Goal: Find specific page/section: Find specific page/section

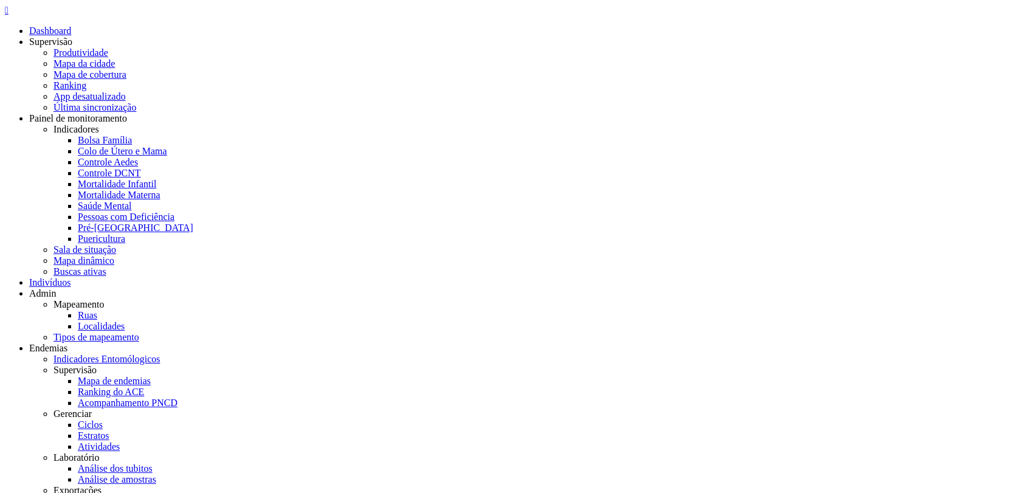
click at [105, 299] on link "Mapeamento" at bounding box center [78, 304] width 51 height 10
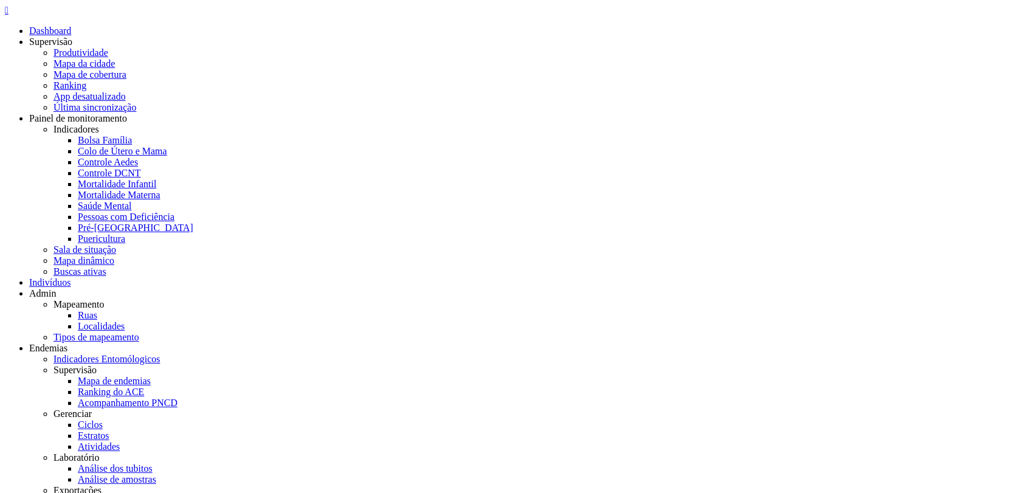
drag, startPoint x: 165, startPoint y: 199, endPoint x: 268, endPoint y: 202, distance: 102.7
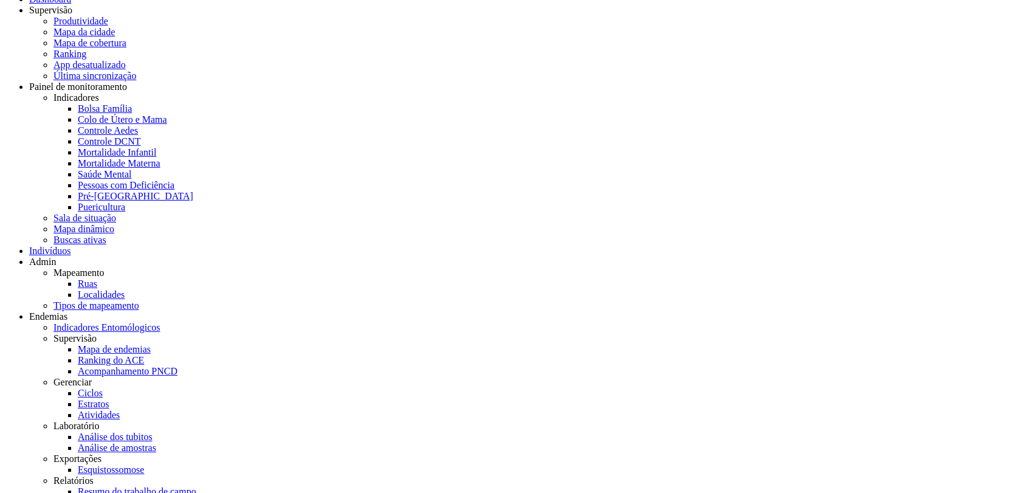
scroll to position [36, 0]
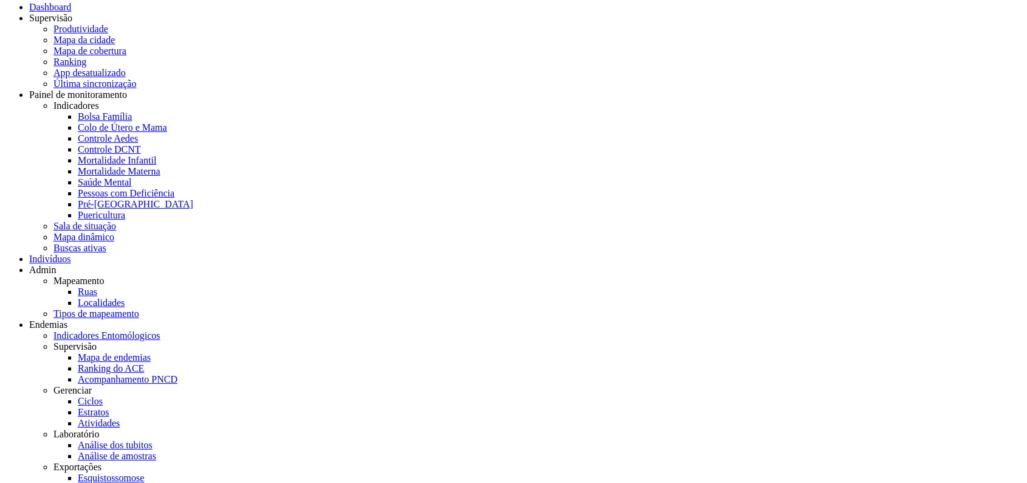
scroll to position [36, 0]
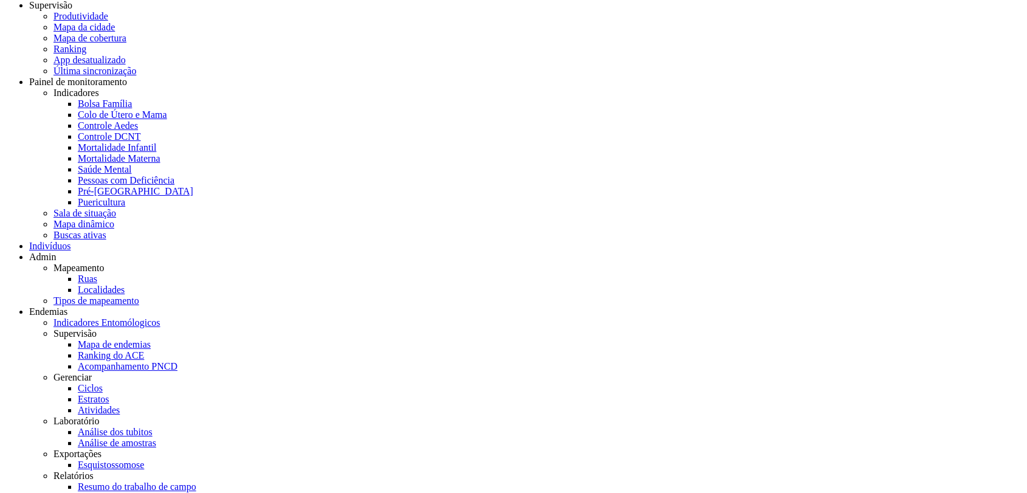
scroll to position [36, 0]
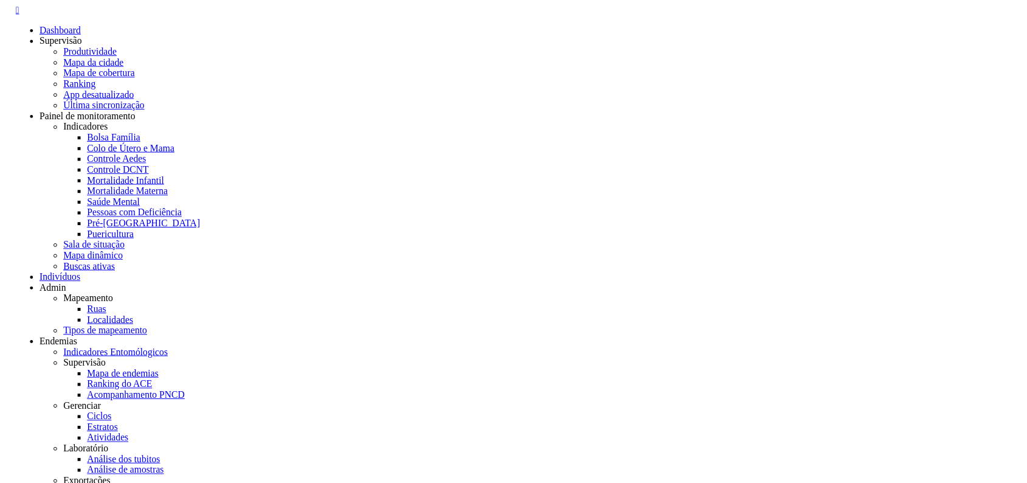
scroll to position [36, 0]
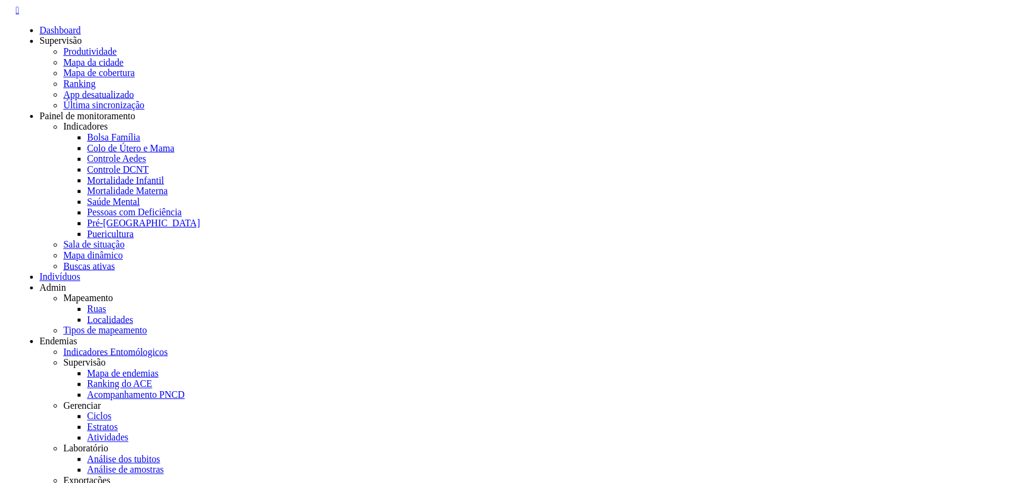
scroll to position [36, 0]
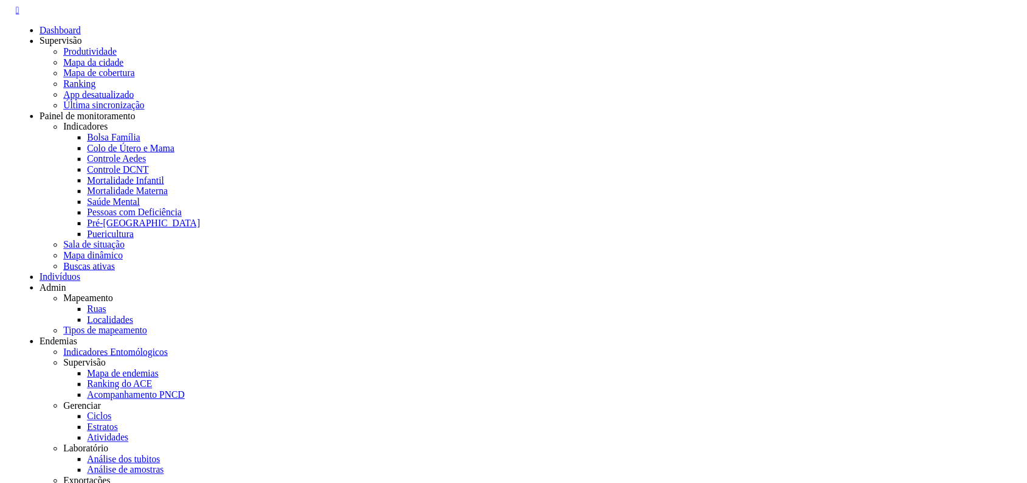
scroll to position [36, 0]
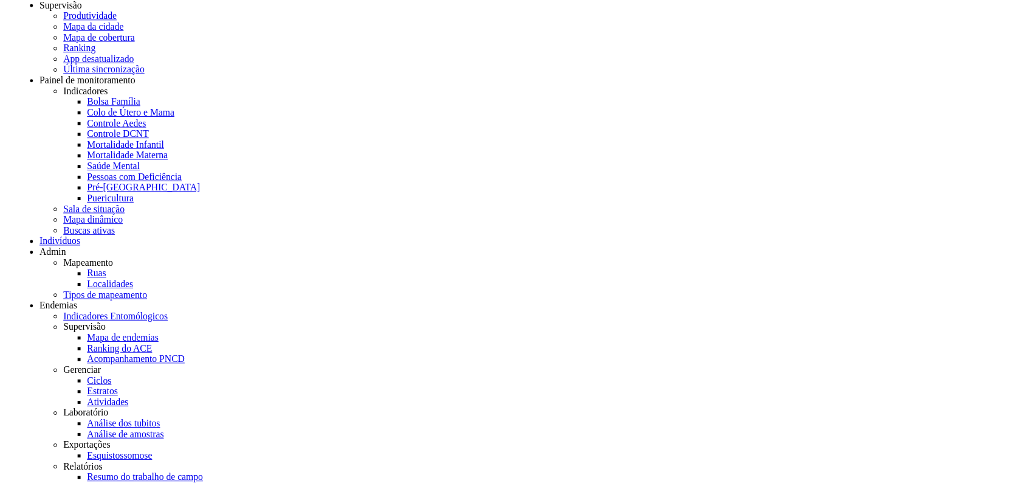
scroll to position [36, 0]
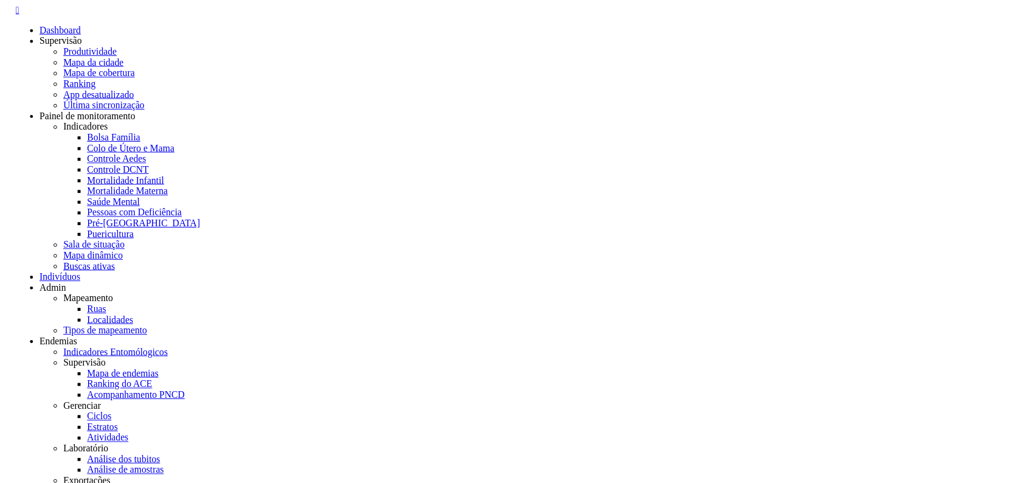
scroll to position [36, 0]
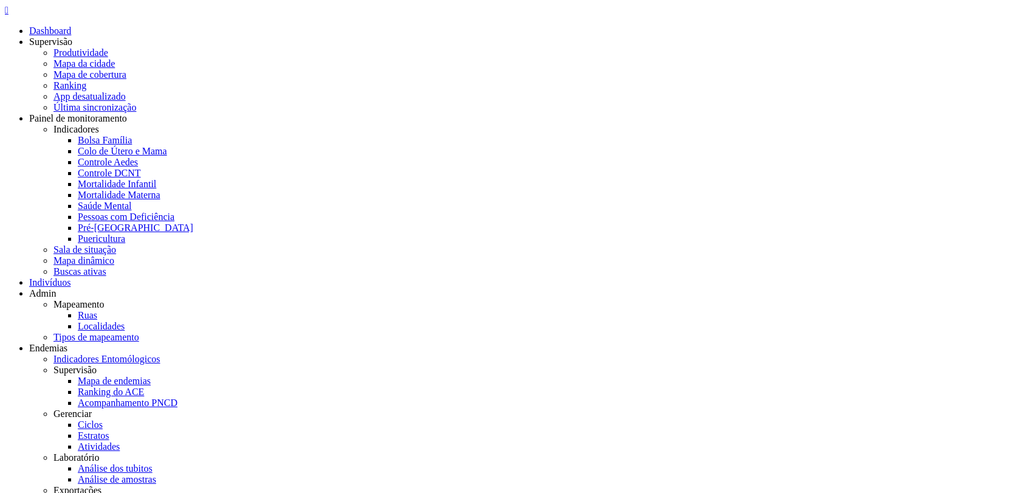
scroll to position [36, 0]
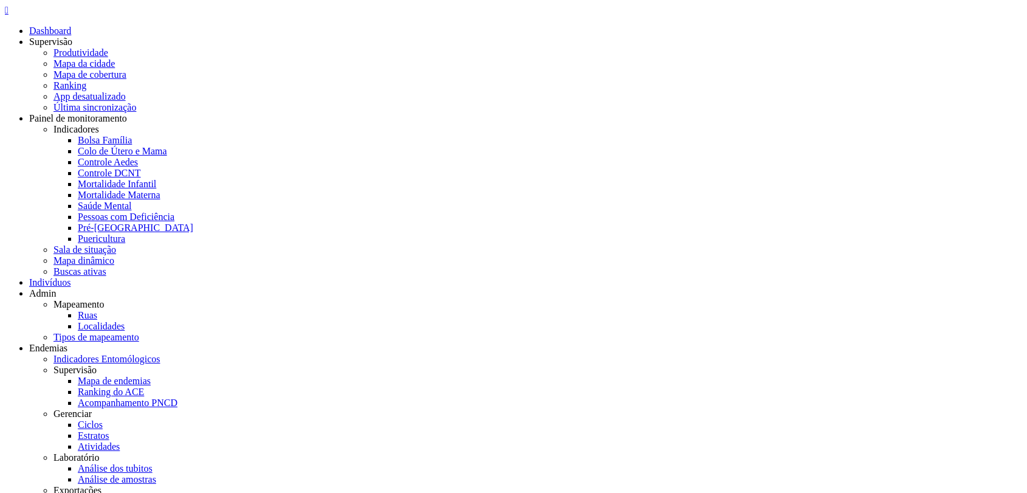
scroll to position [36, 0]
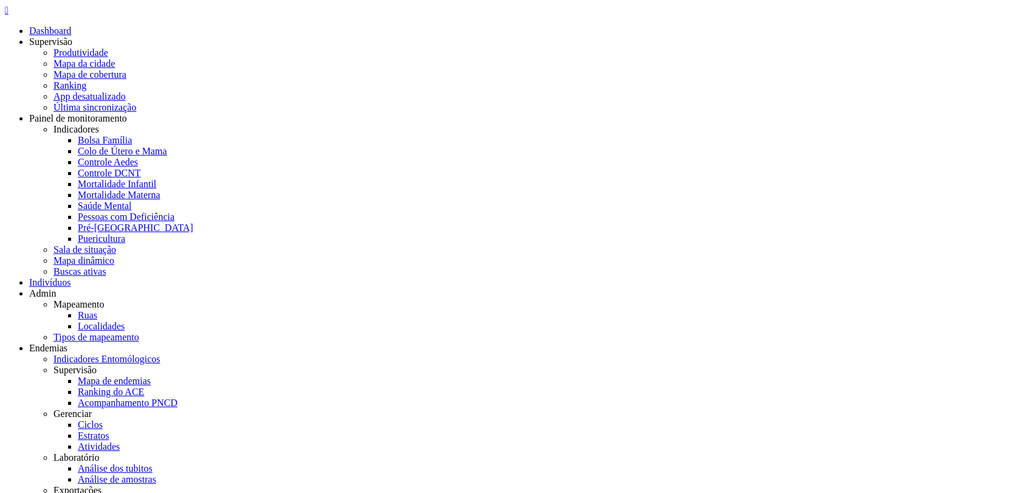
scroll to position [36, 0]
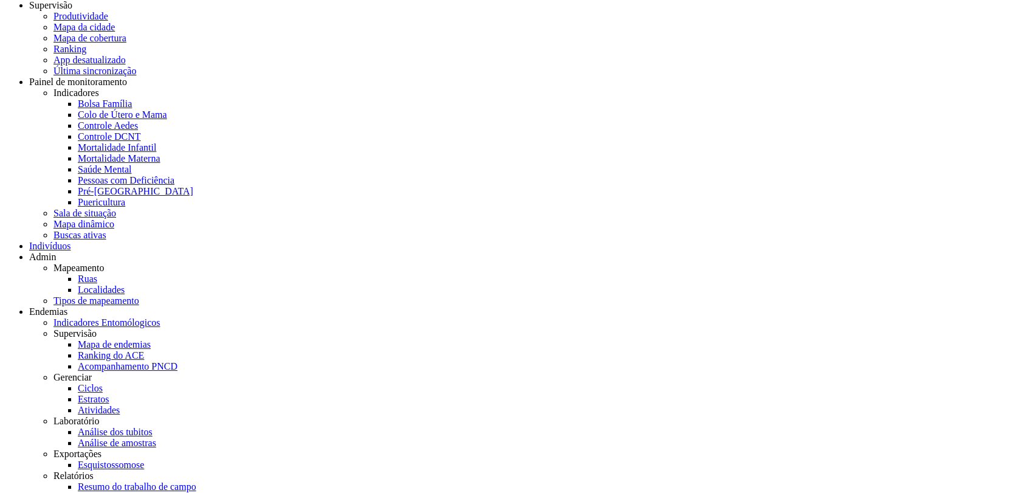
scroll to position [36, 0]
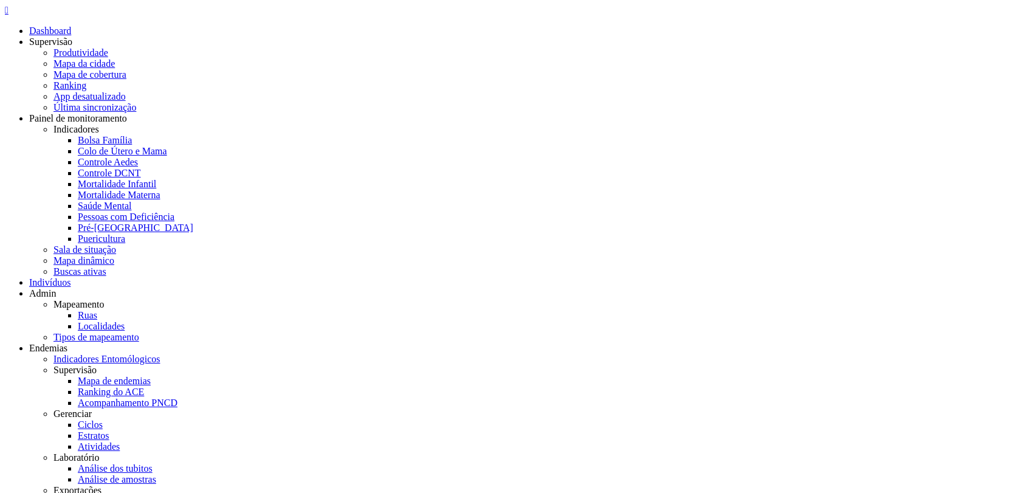
scroll to position [36, 0]
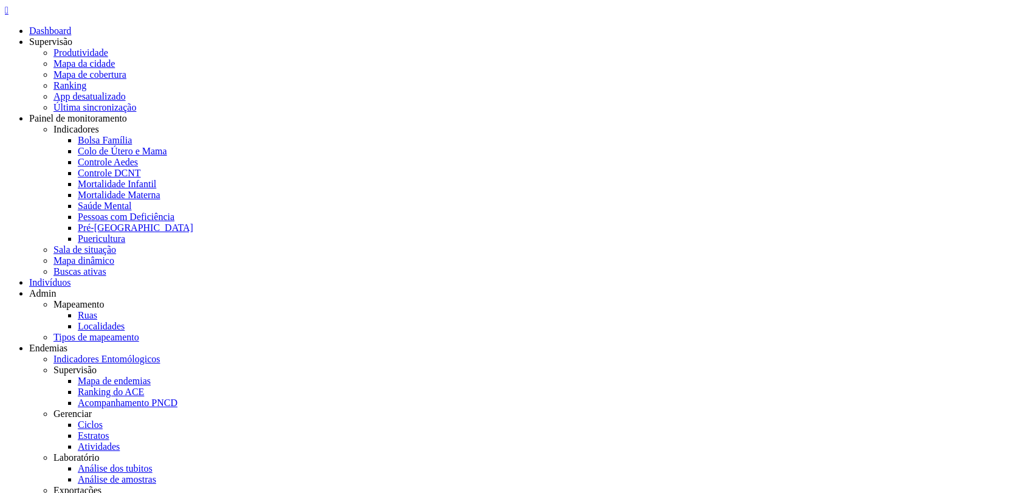
scroll to position [36, 0]
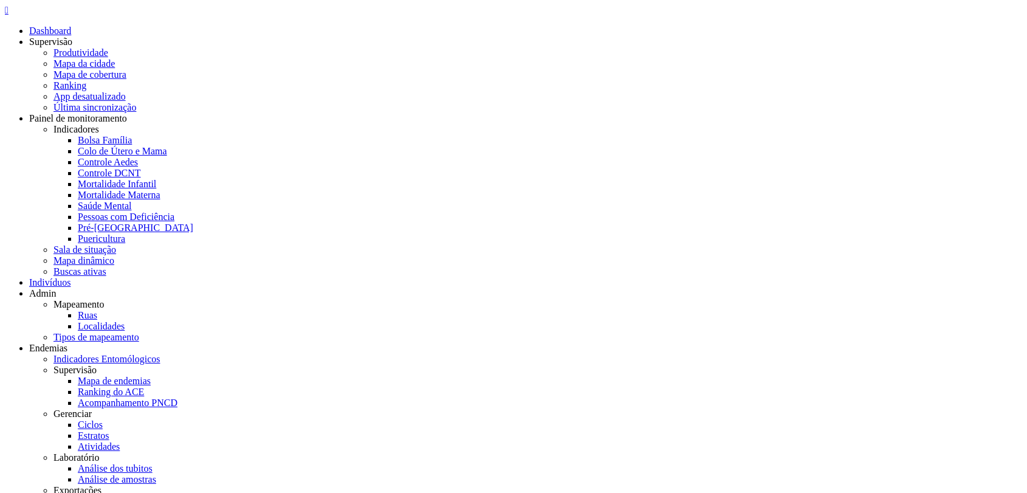
scroll to position [36, 0]
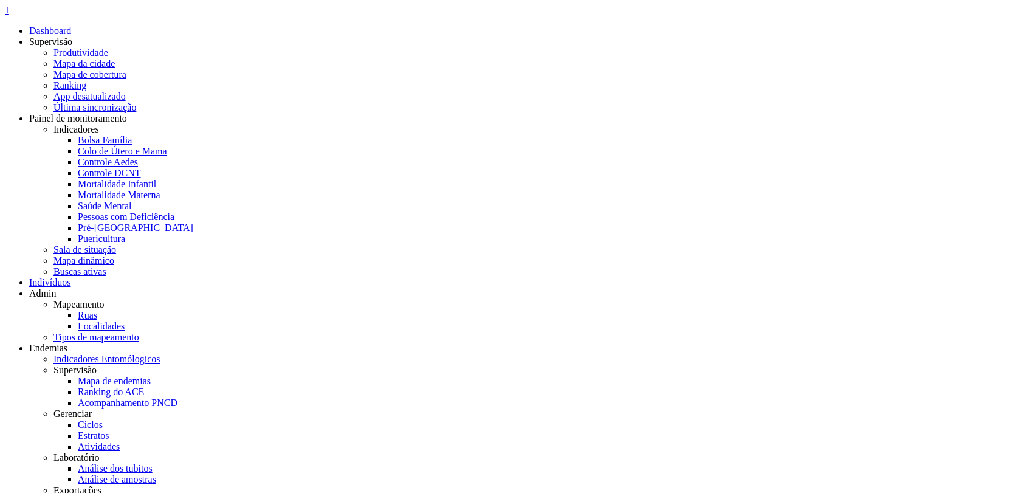
scroll to position [36, 0]
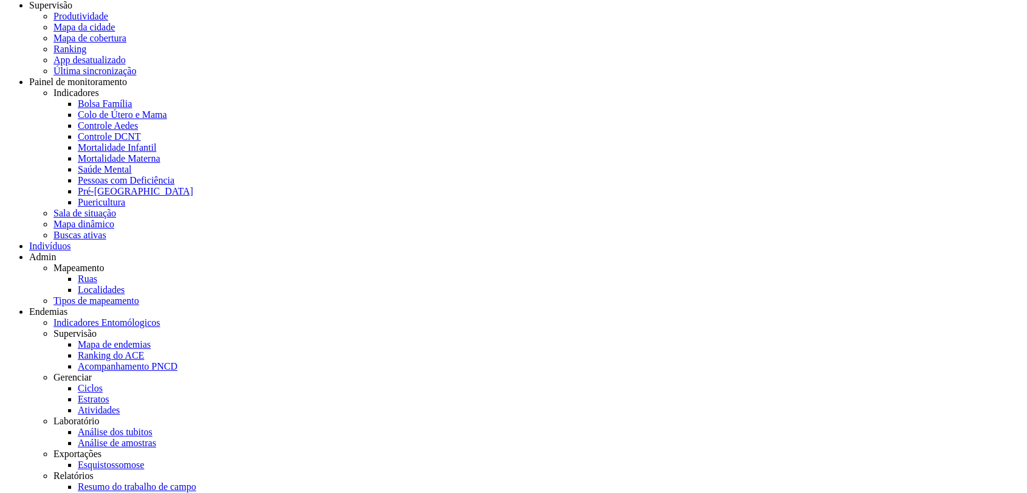
scroll to position [36, 0]
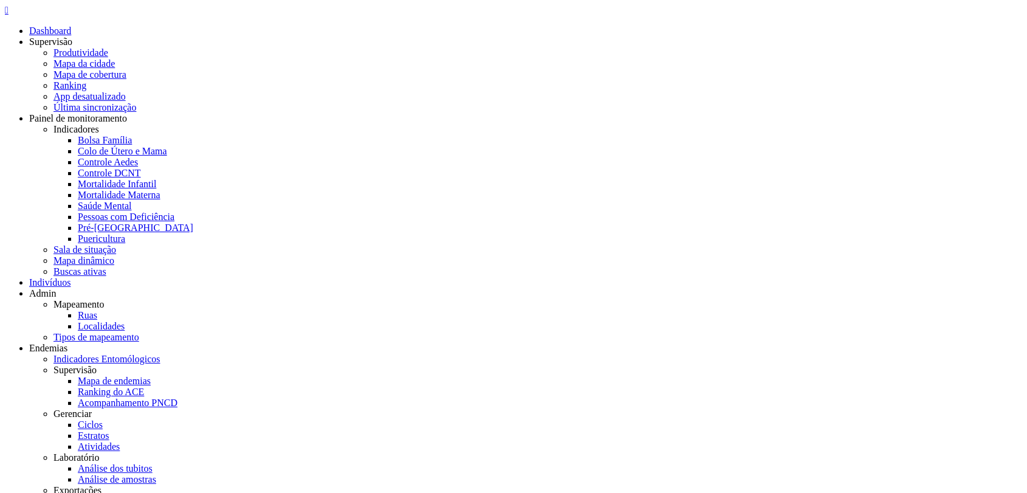
drag, startPoint x: 452, startPoint y: 238, endPoint x: 470, endPoint y: 245, distance: 19.1
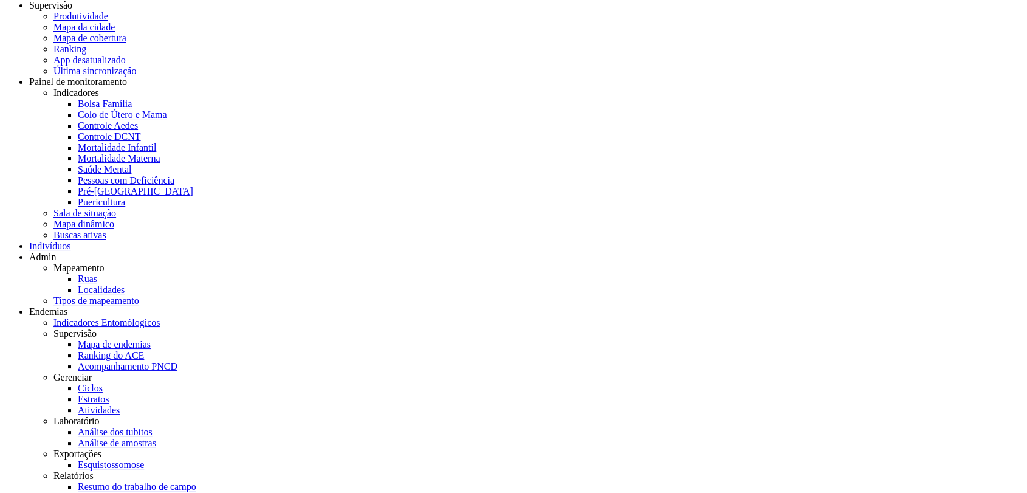
scroll to position [36, 0]
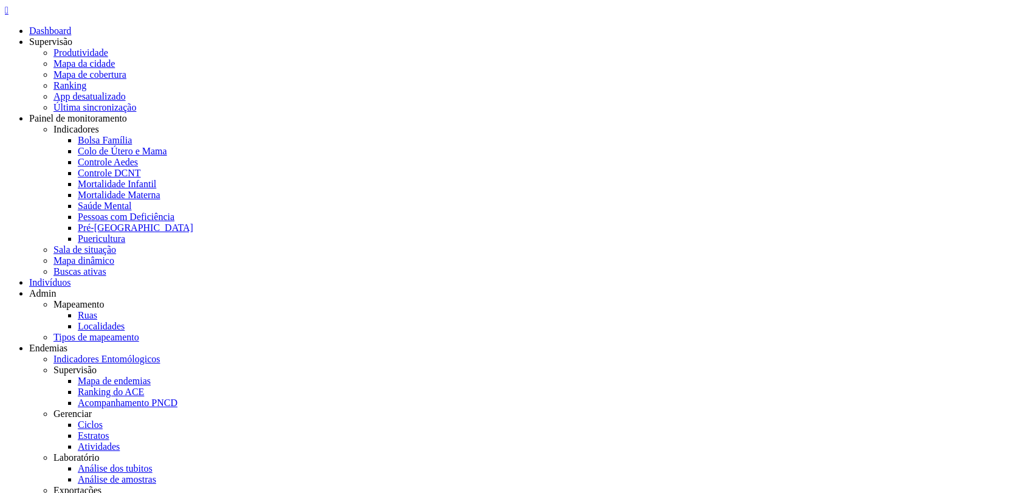
scroll to position [36, 0]
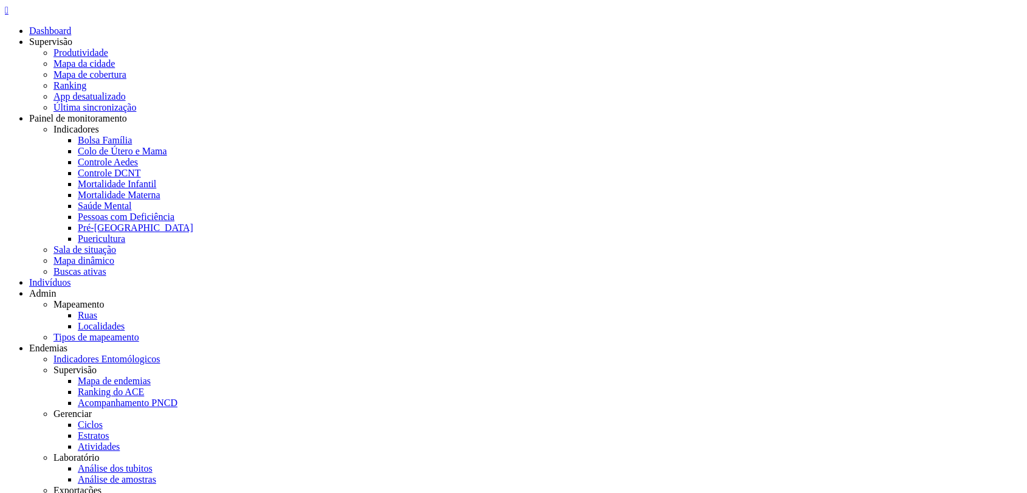
scroll to position [36, 0]
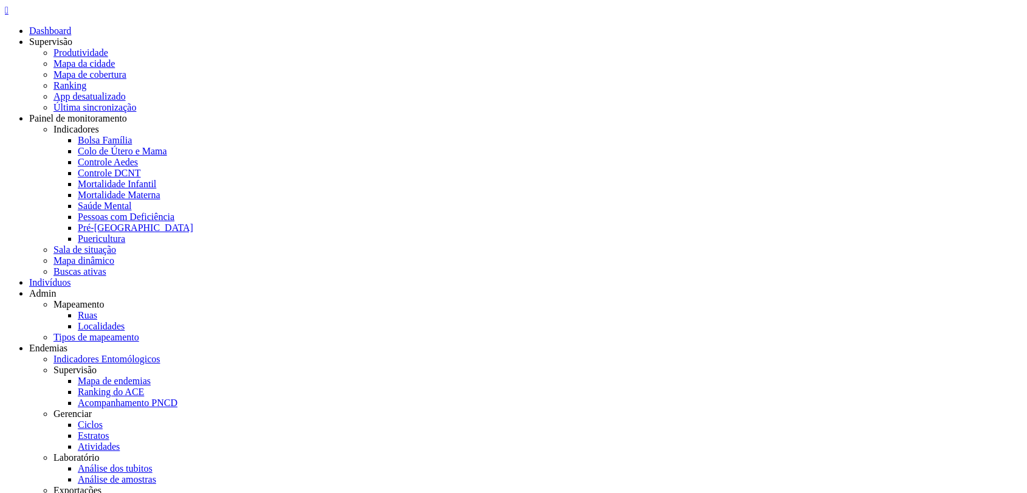
scroll to position [36, 0]
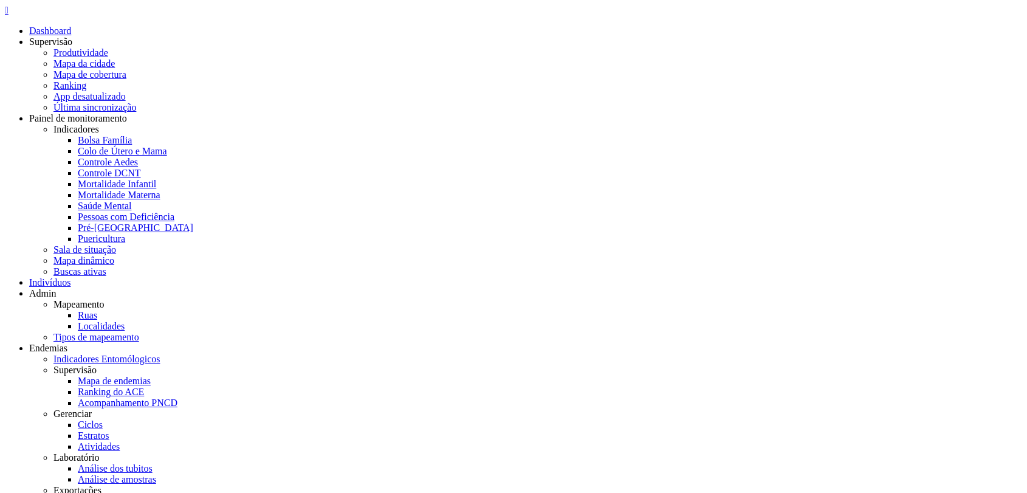
scroll to position [36, 0]
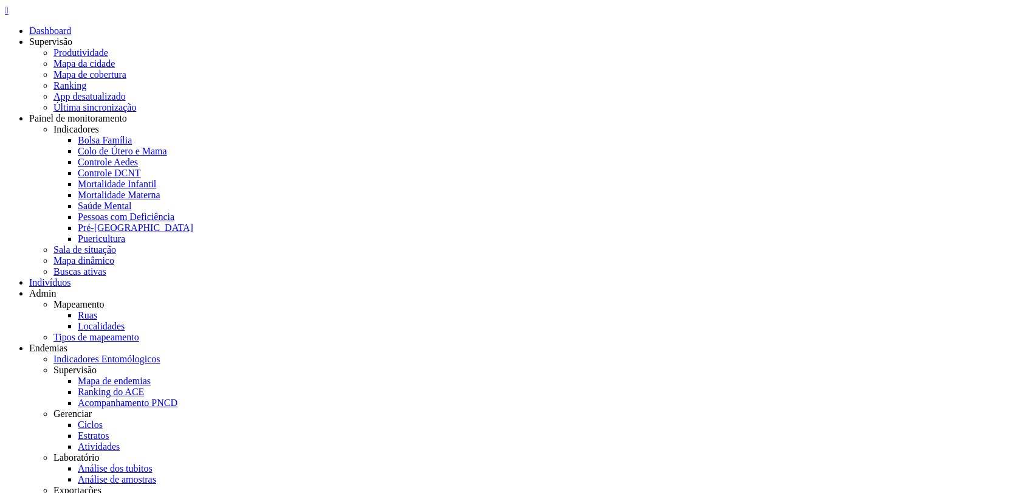
scroll to position [36, 0]
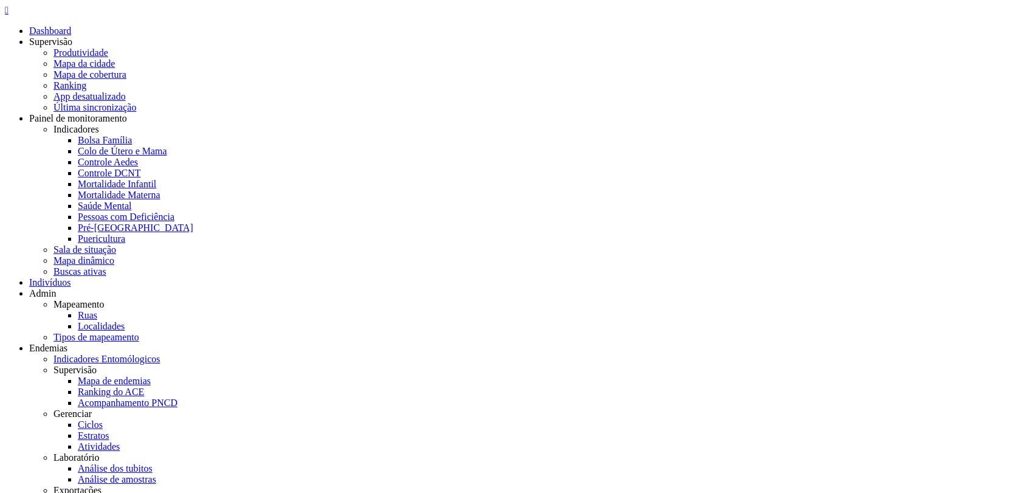
scroll to position [36, 0]
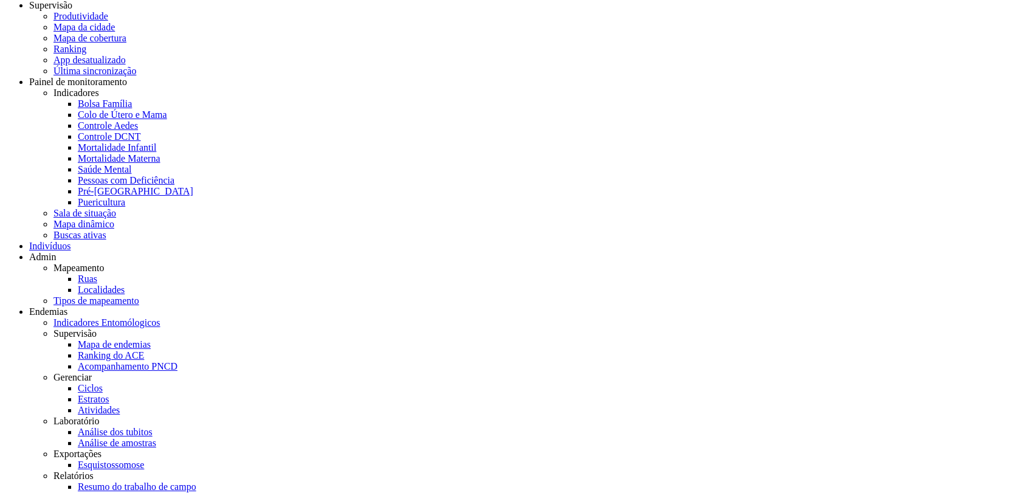
scroll to position [36, 0]
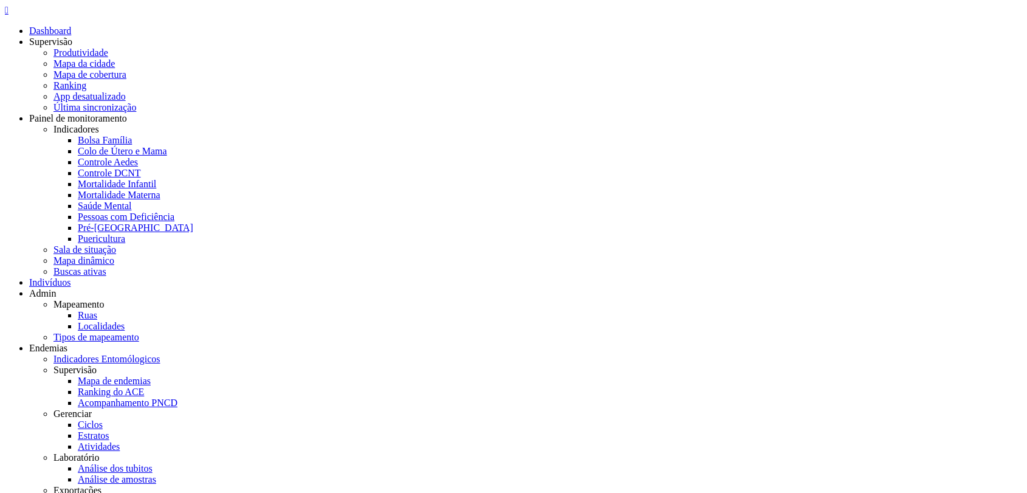
scroll to position [36, 0]
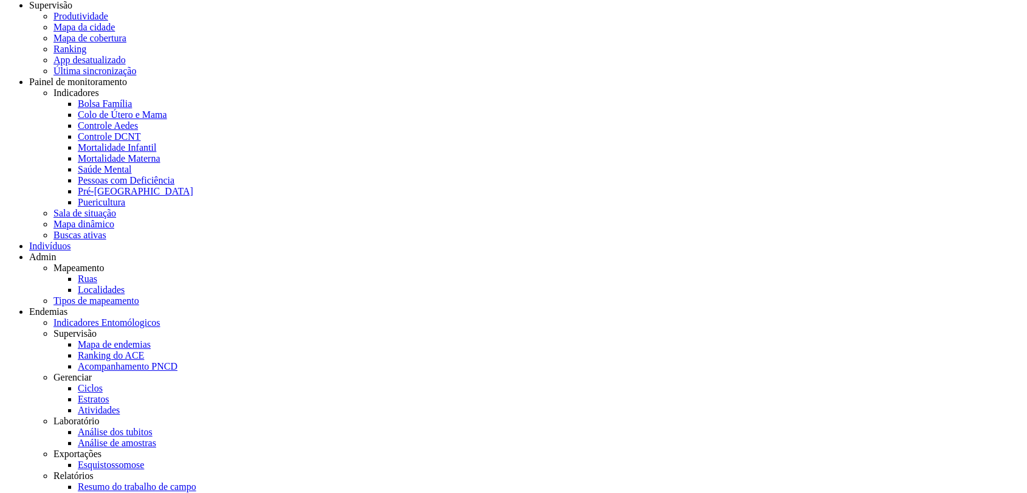
scroll to position [36, 0]
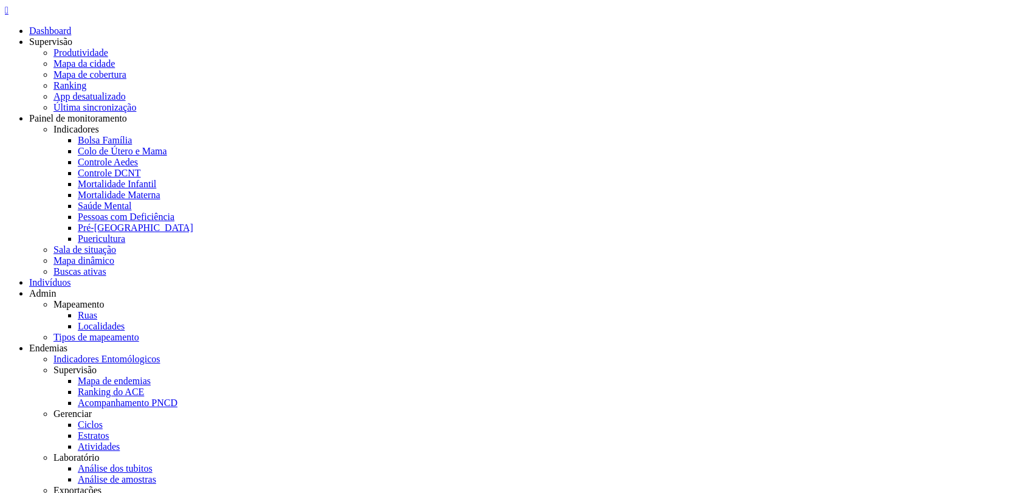
scroll to position [36, 0]
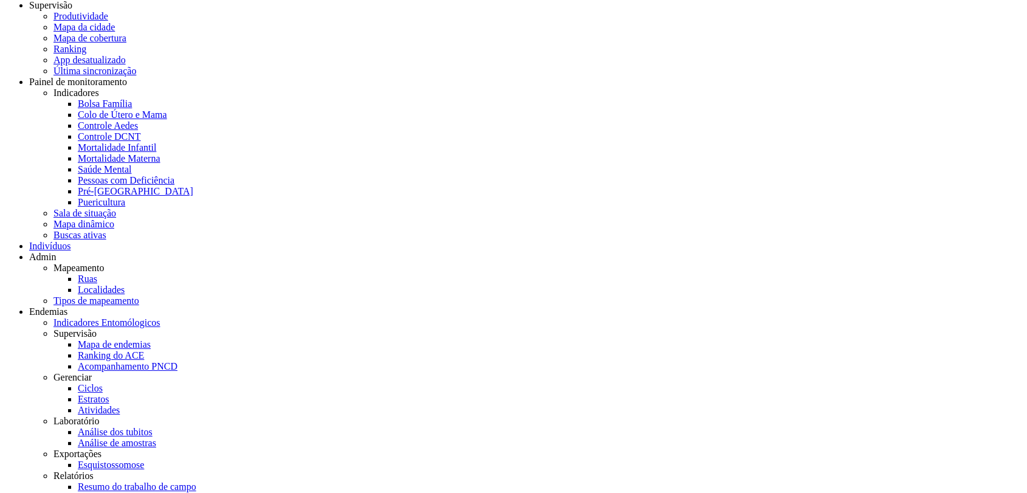
scroll to position [36, 0]
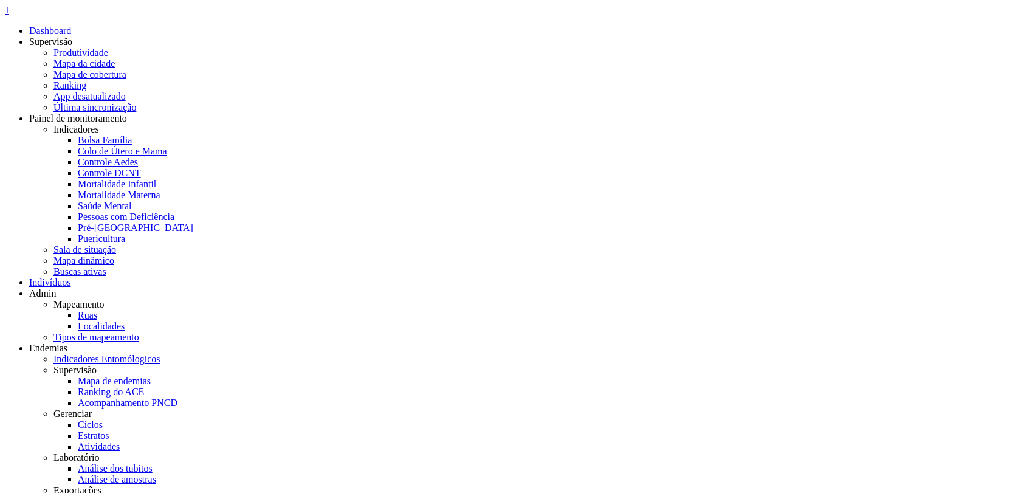
scroll to position [36, 0]
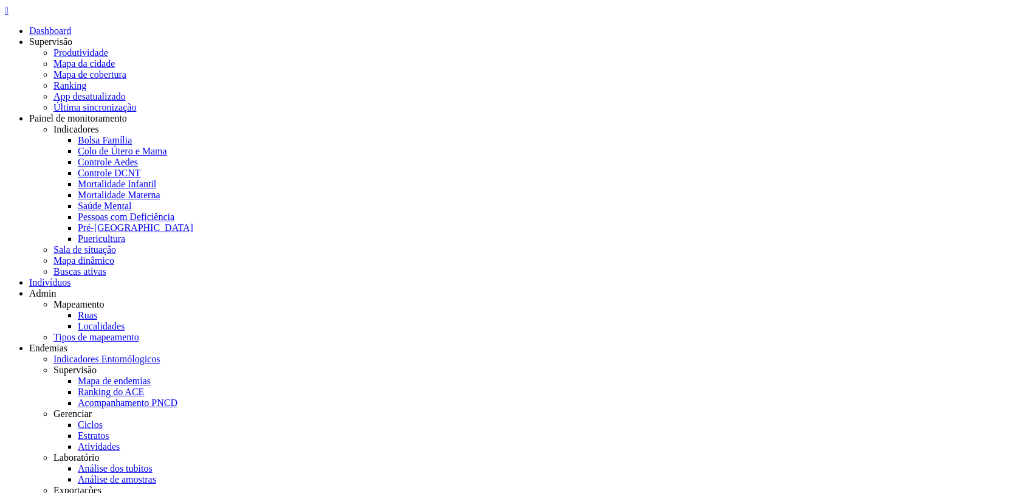
scroll to position [36, 0]
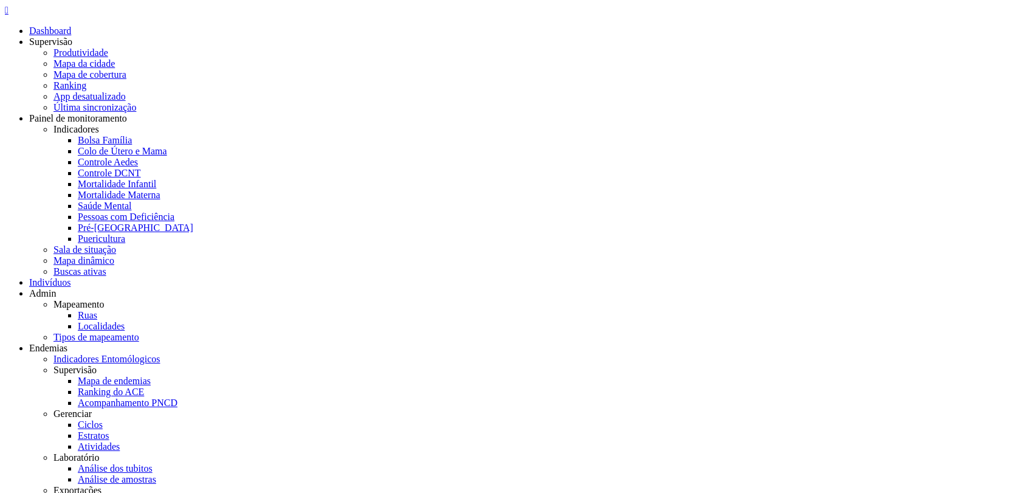
scroll to position [36, 0]
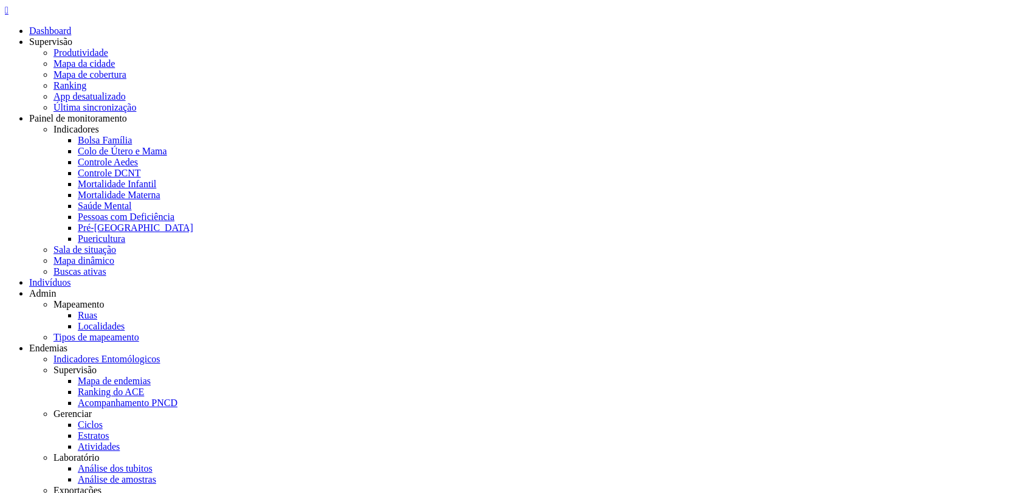
scroll to position [36, 0]
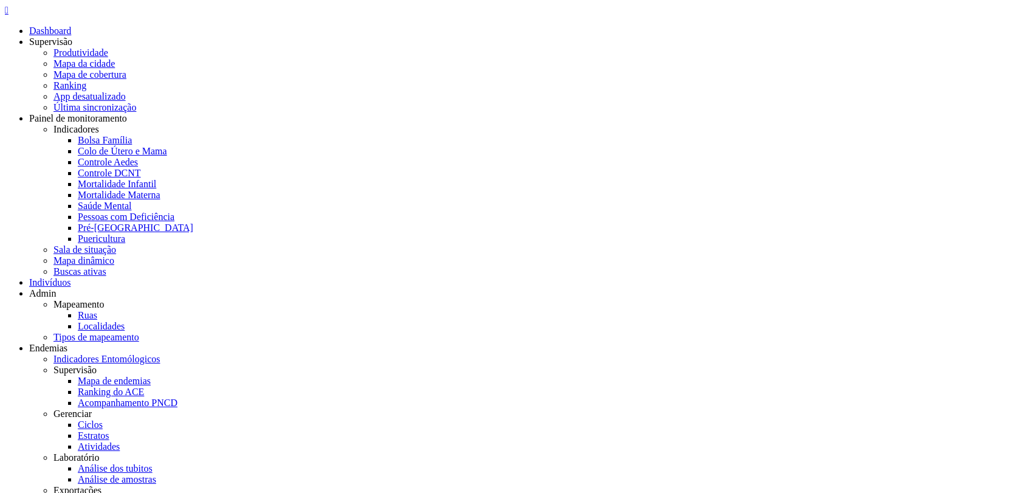
scroll to position [36, 0]
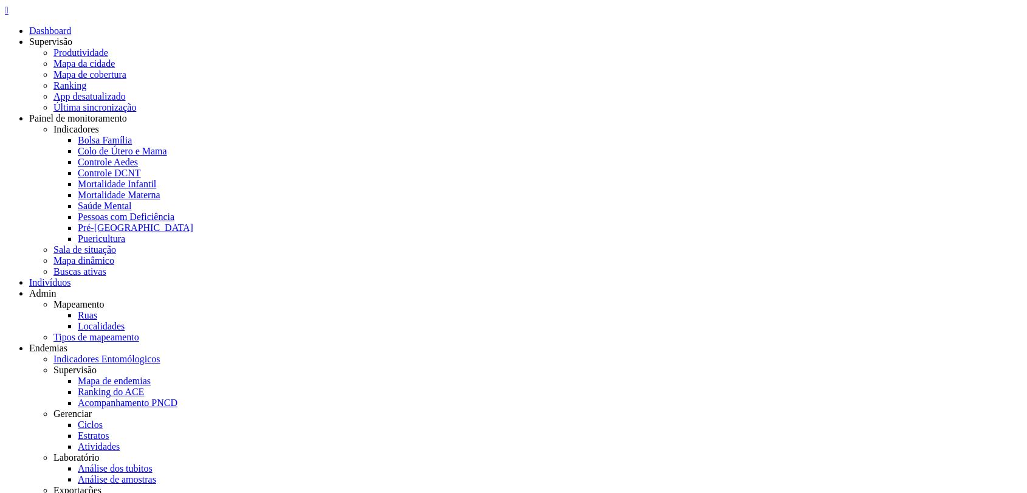
scroll to position [36, 0]
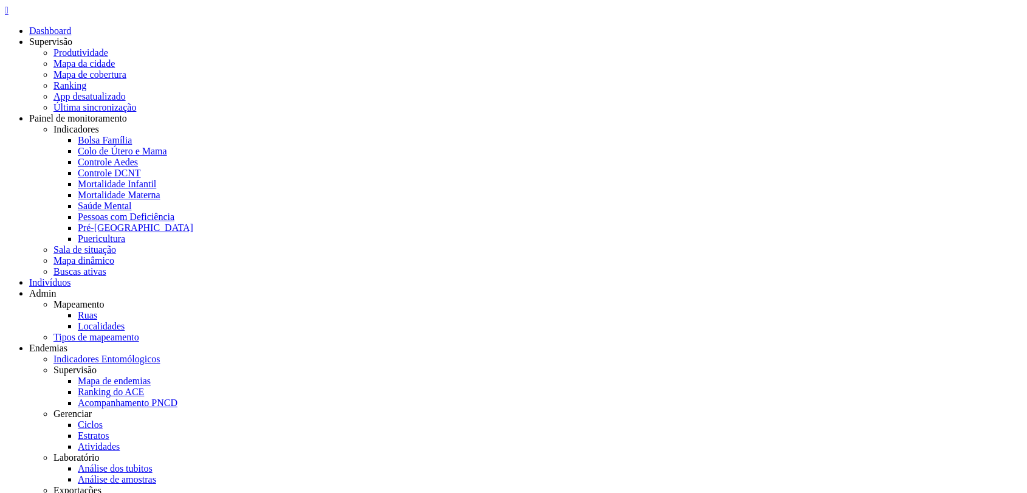
scroll to position [36, 0]
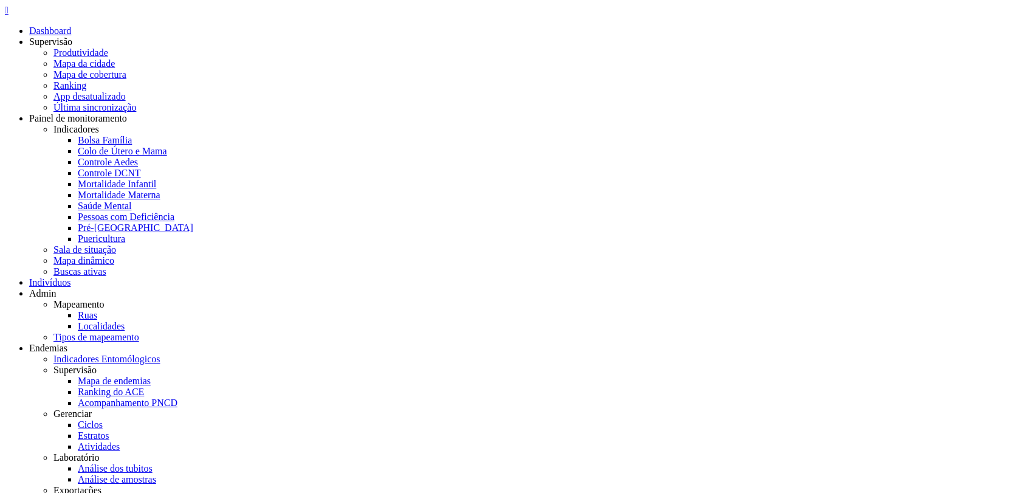
scroll to position [36, 0]
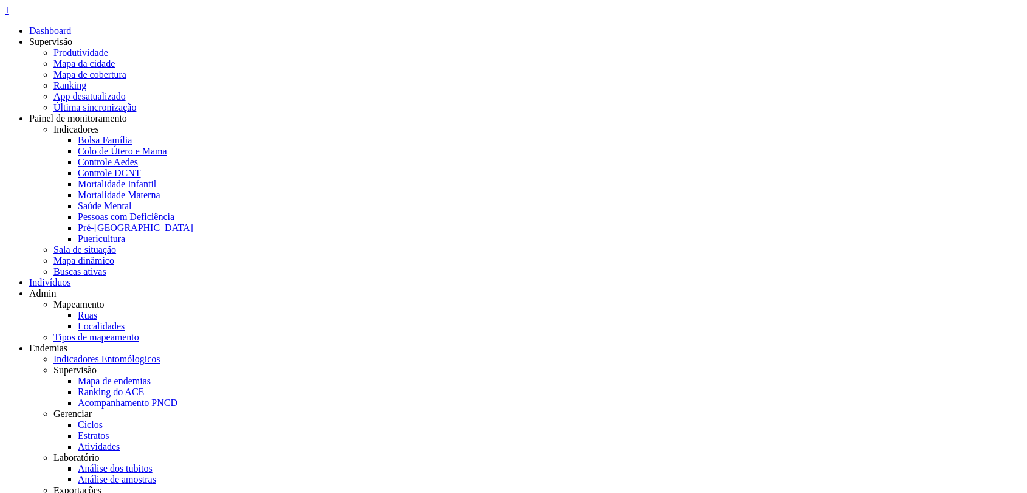
scroll to position [36, 0]
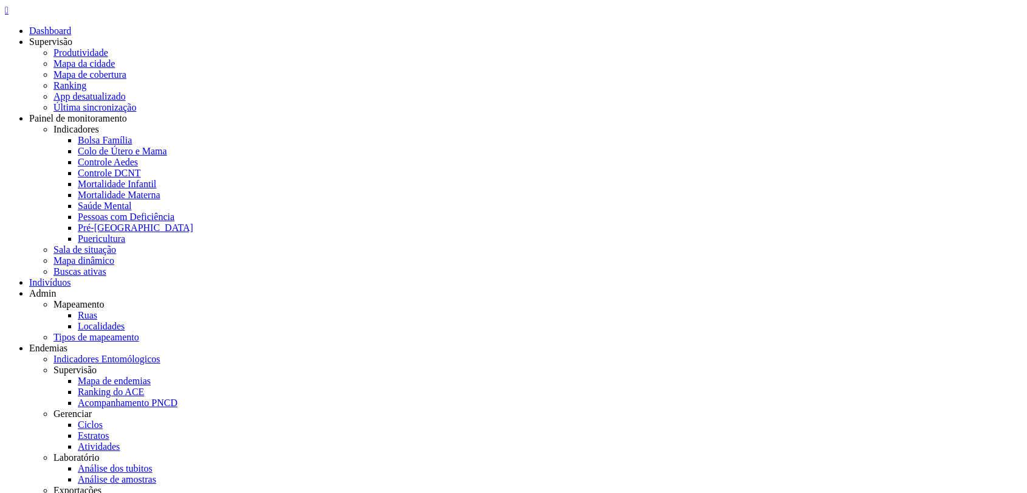
scroll to position [36, 0]
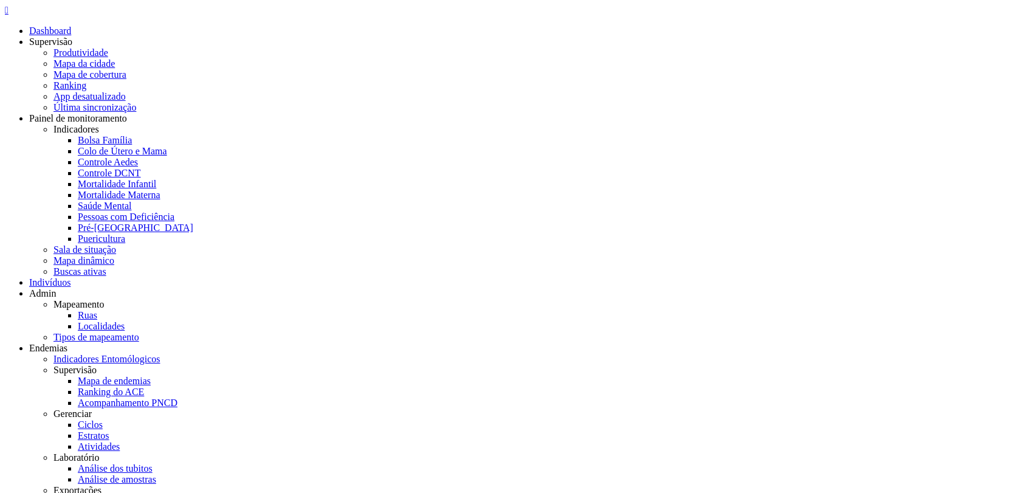
scroll to position [36, 0]
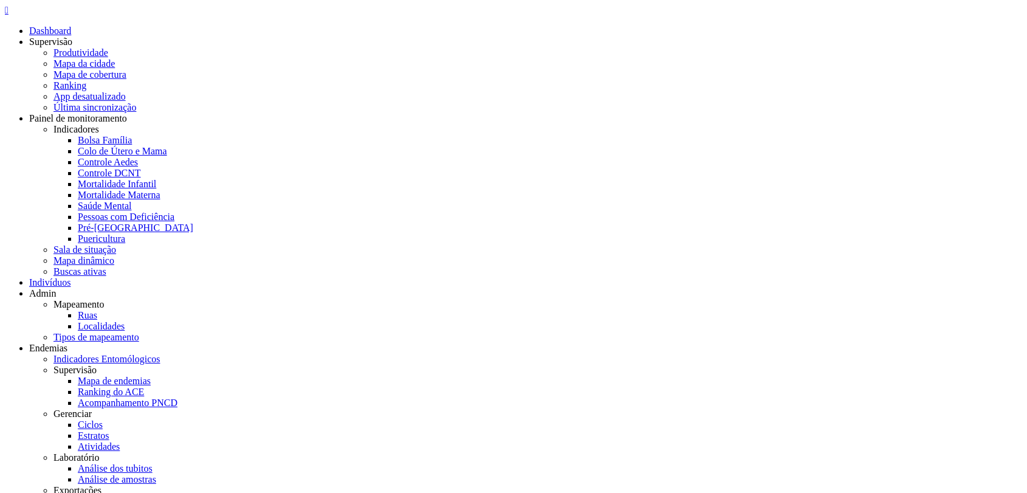
scroll to position [36, 0]
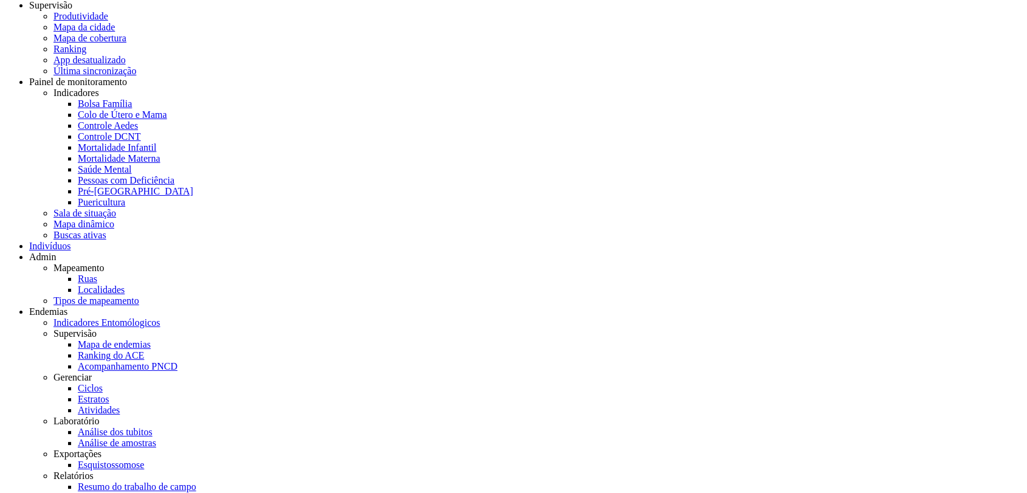
scroll to position [36, 0]
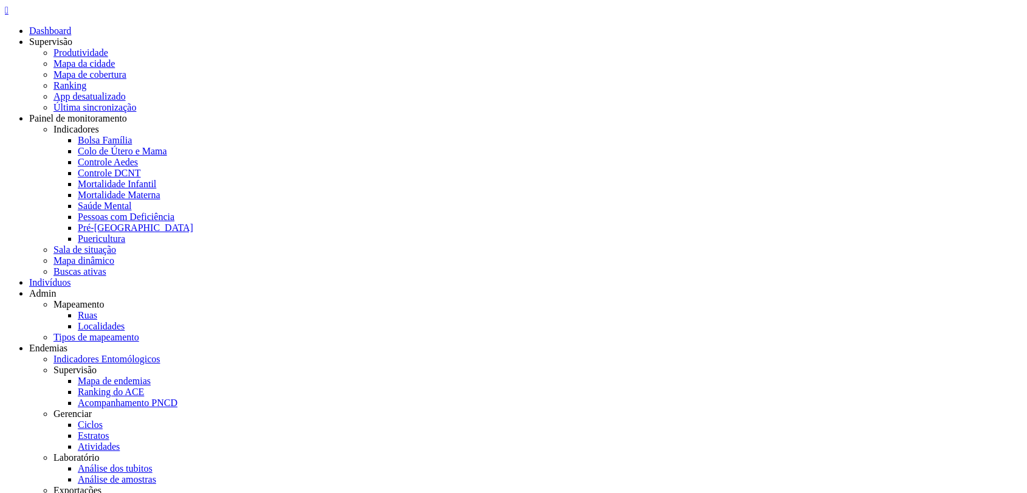
scroll to position [36, 0]
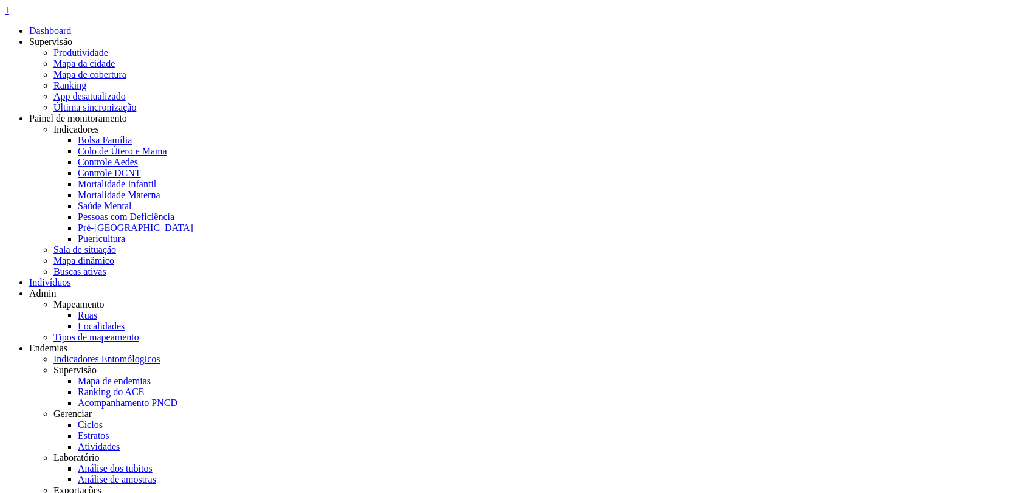
scroll to position [36, 0]
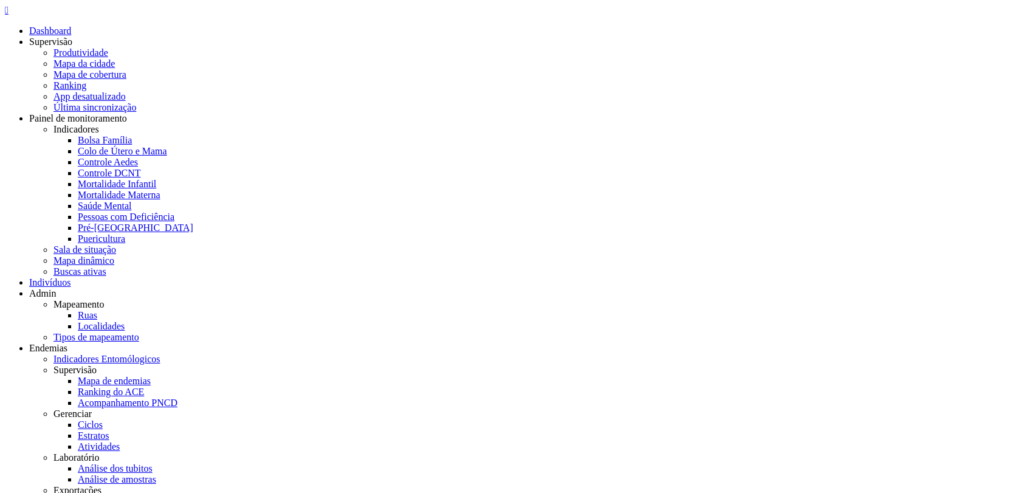
scroll to position [36, 0]
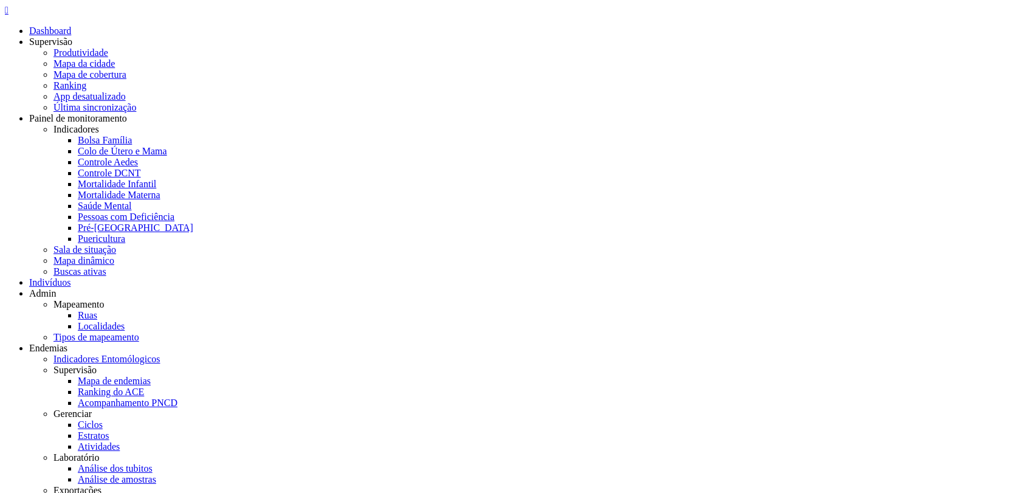
scroll to position [36, 0]
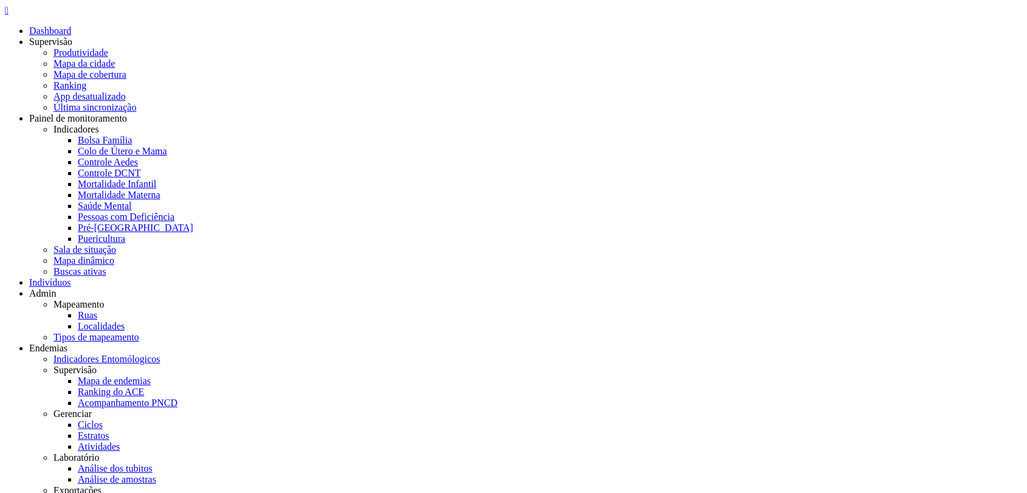
scroll to position [36, 0]
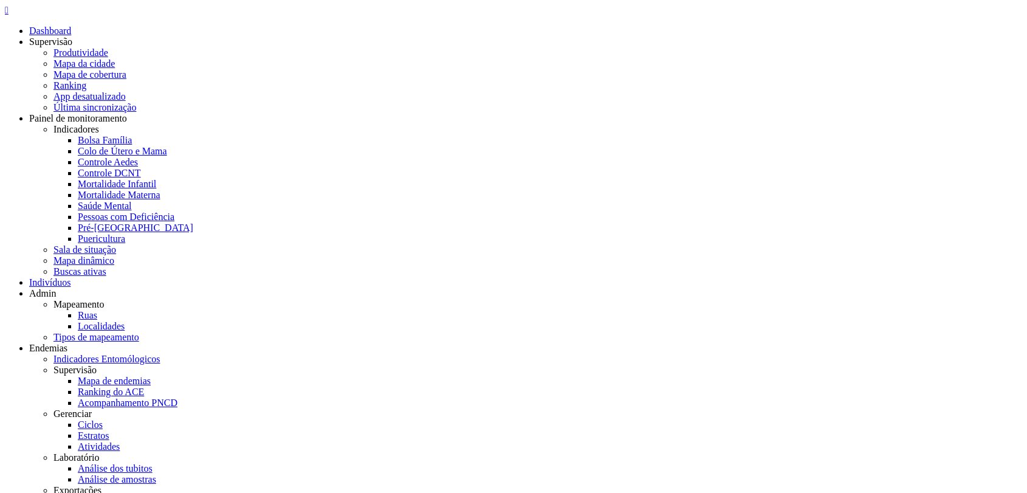
scroll to position [36, 0]
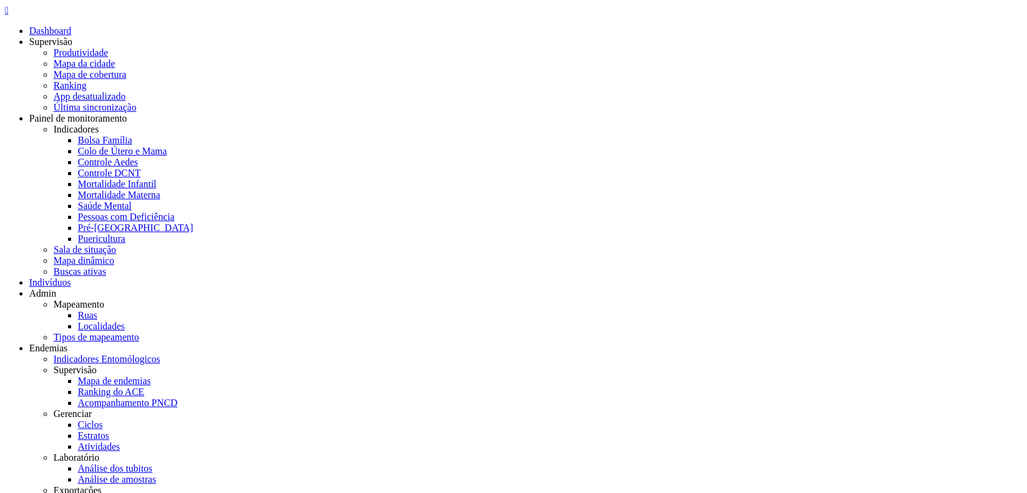
scroll to position [36, 0]
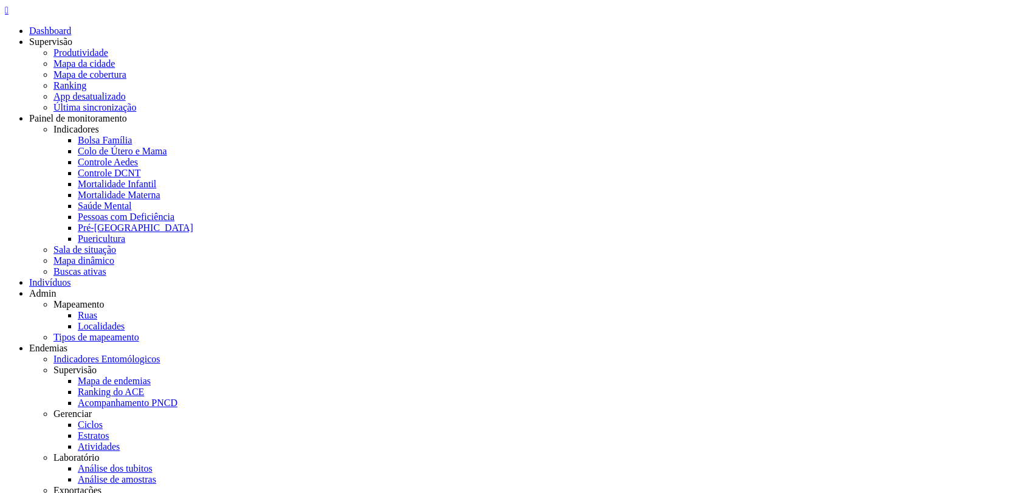
scroll to position [36, 0]
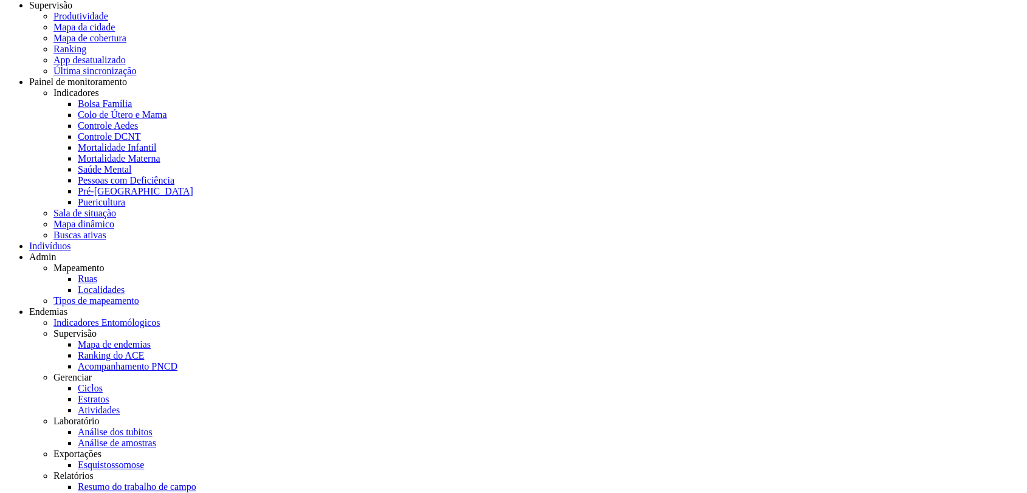
scroll to position [36, 0]
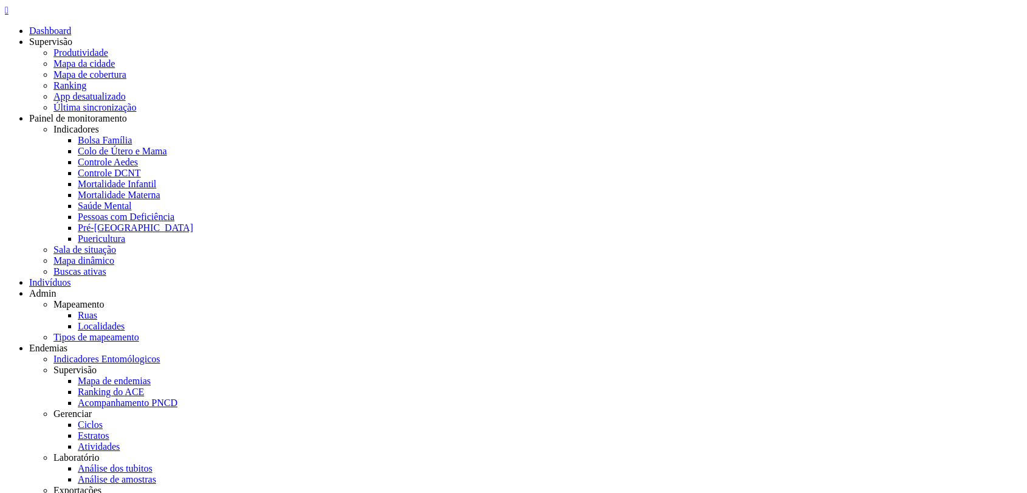
scroll to position [36, 0]
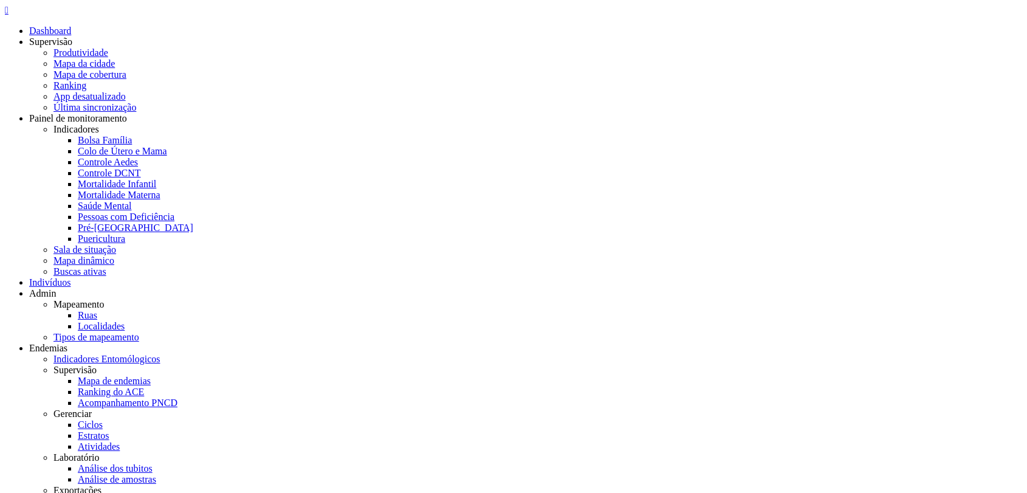
scroll to position [36, 0]
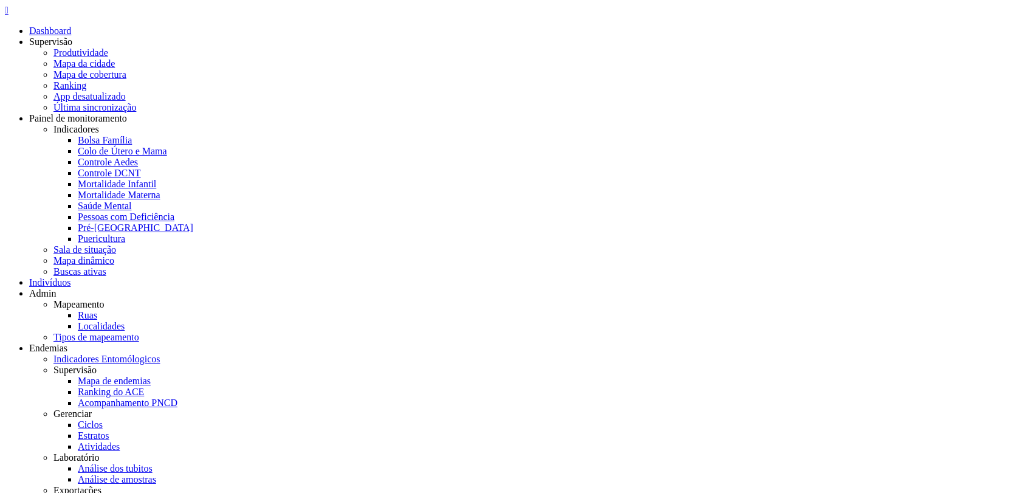
scroll to position [36, 0]
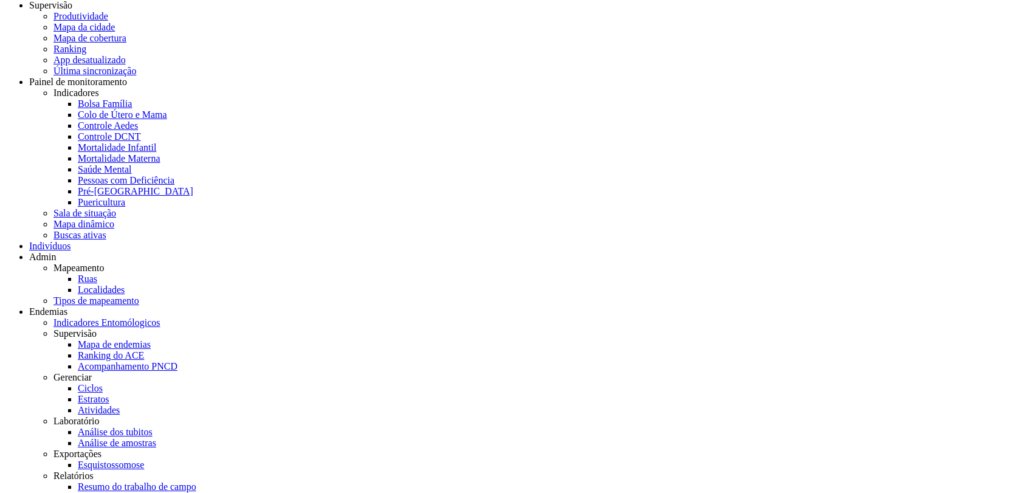
scroll to position [36, 0]
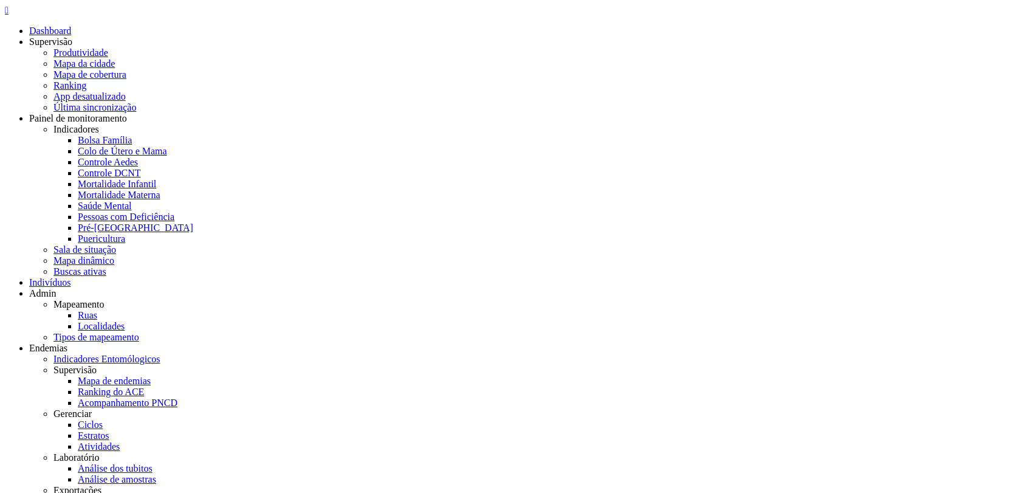
scroll to position [36, 0]
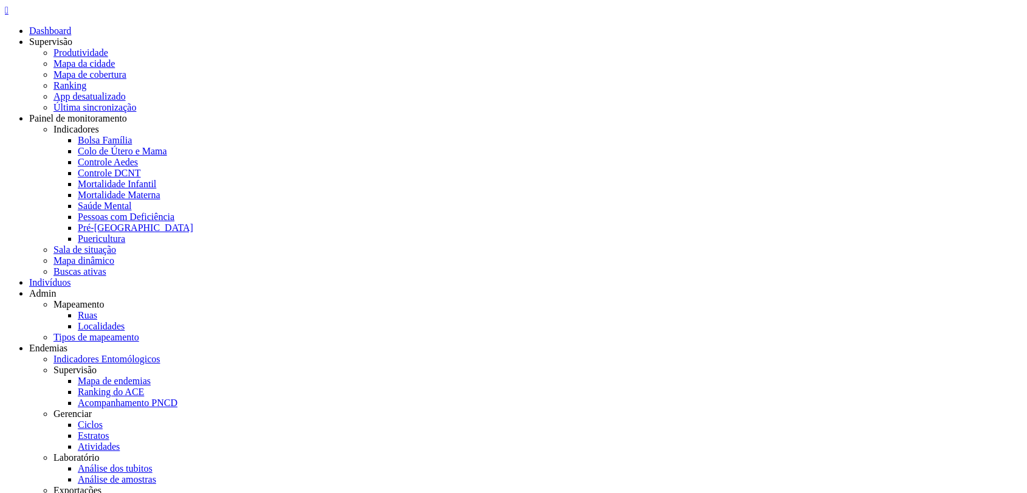
scroll to position [36, 0]
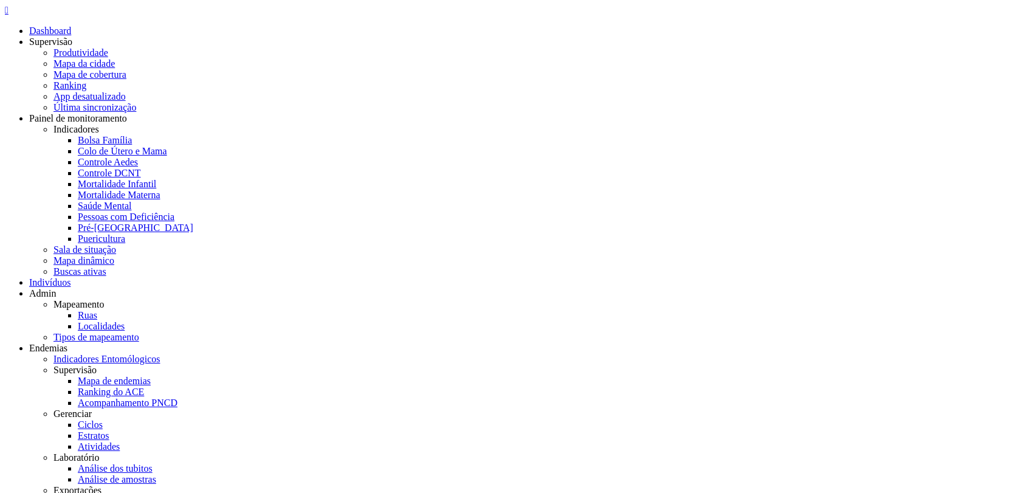
scroll to position [36, 0]
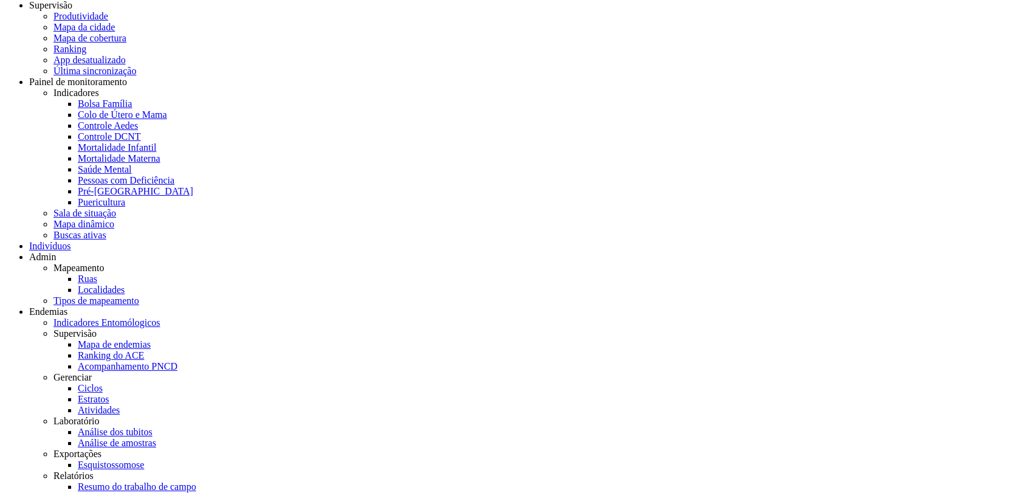
scroll to position [36, 0]
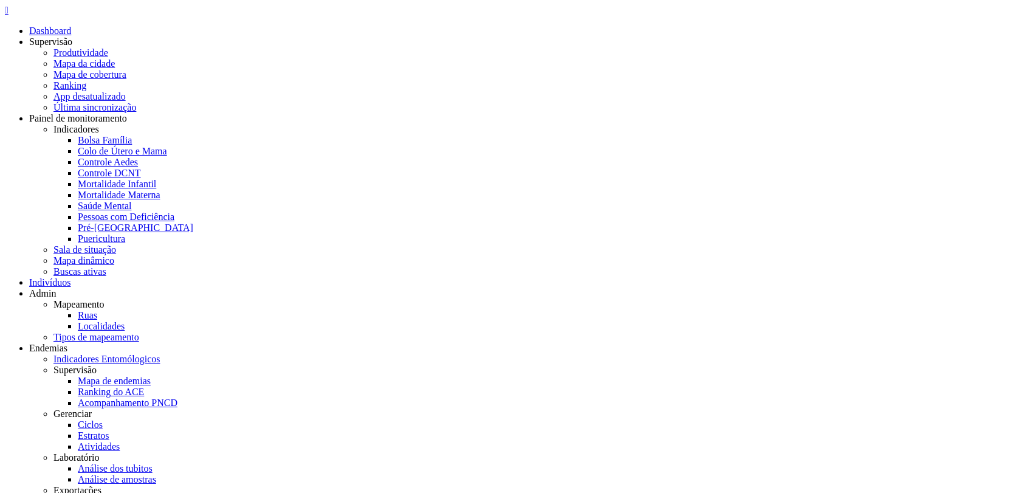
scroll to position [36, 0]
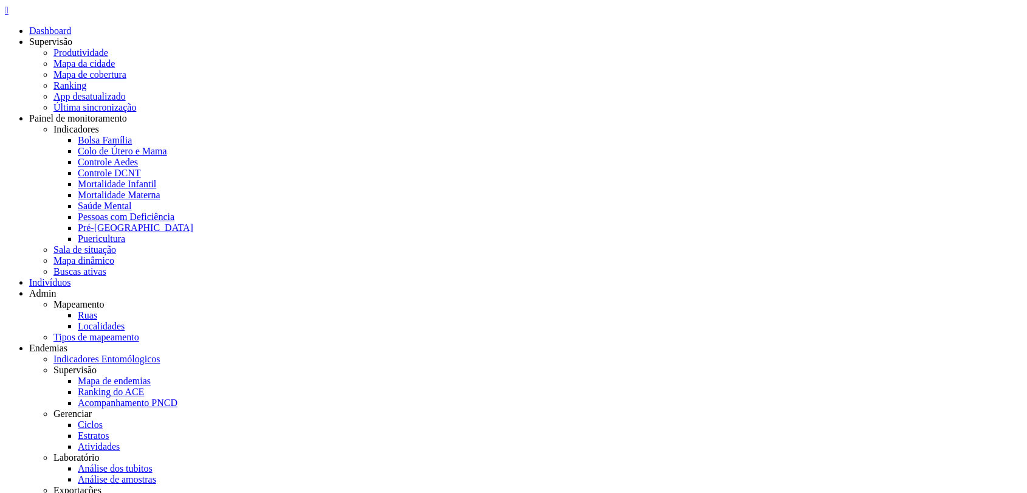
scroll to position [36, 0]
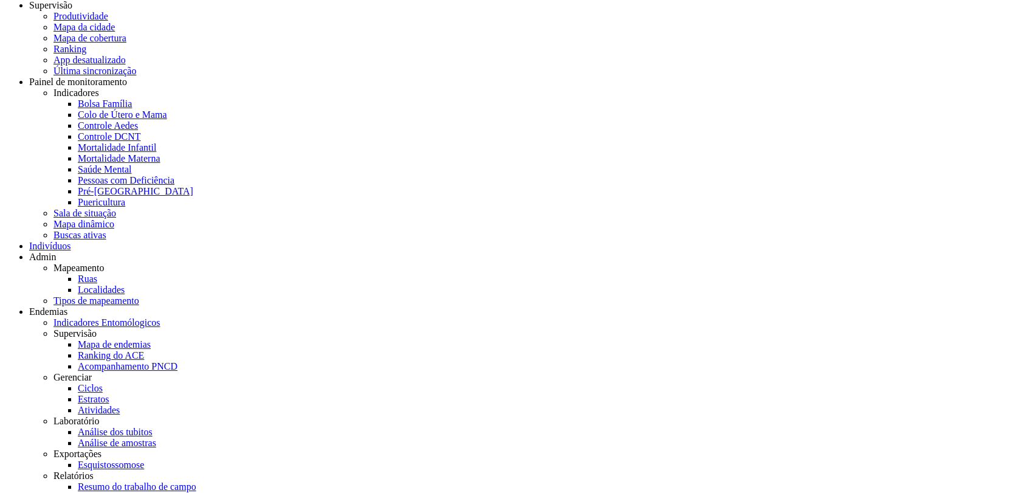
scroll to position [36, 0]
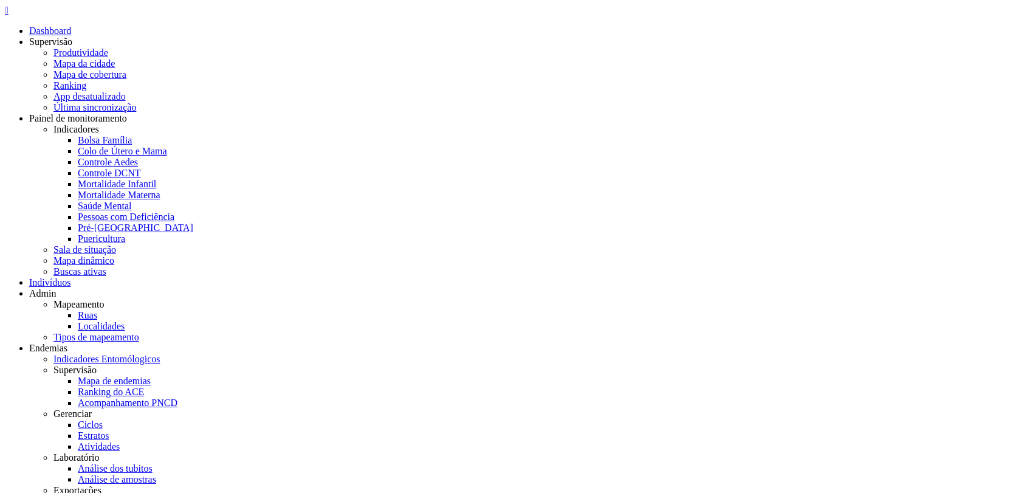
scroll to position [36, 0]
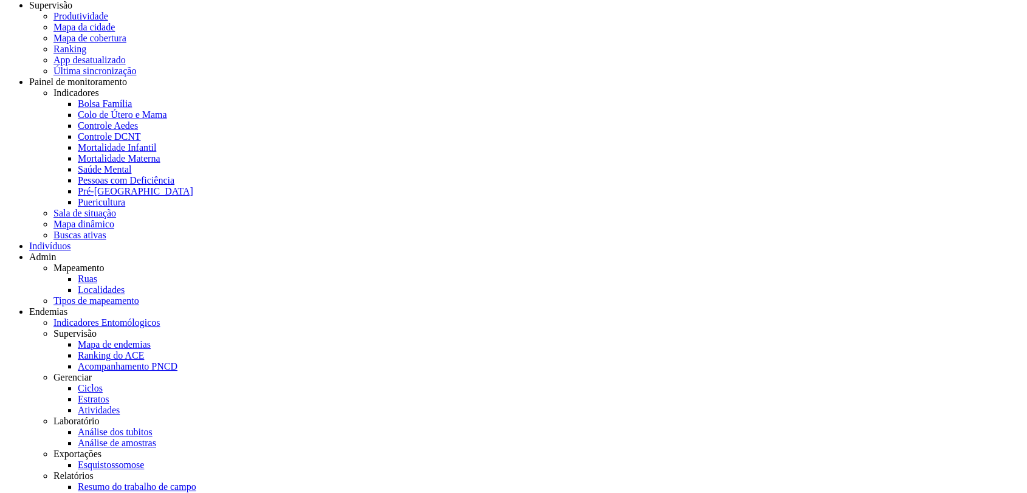
scroll to position [36, 0]
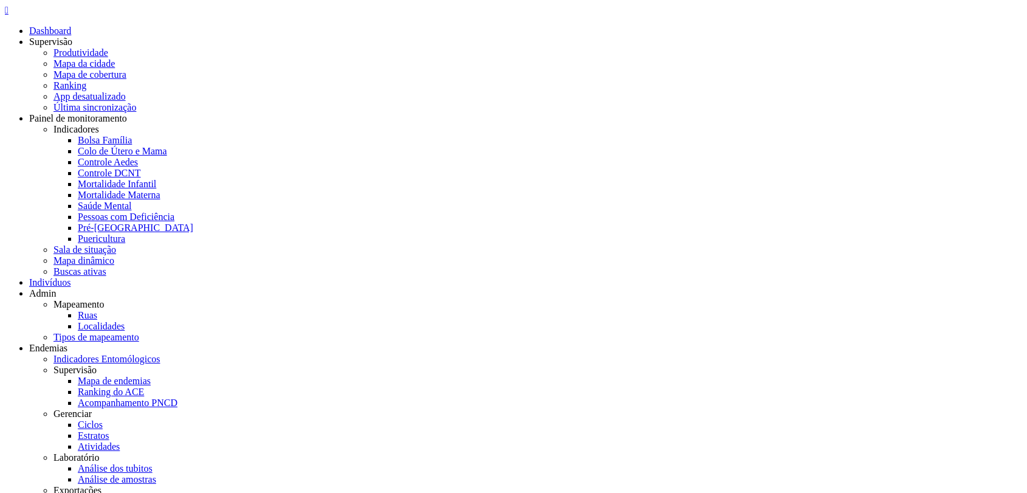
scroll to position [36, 0]
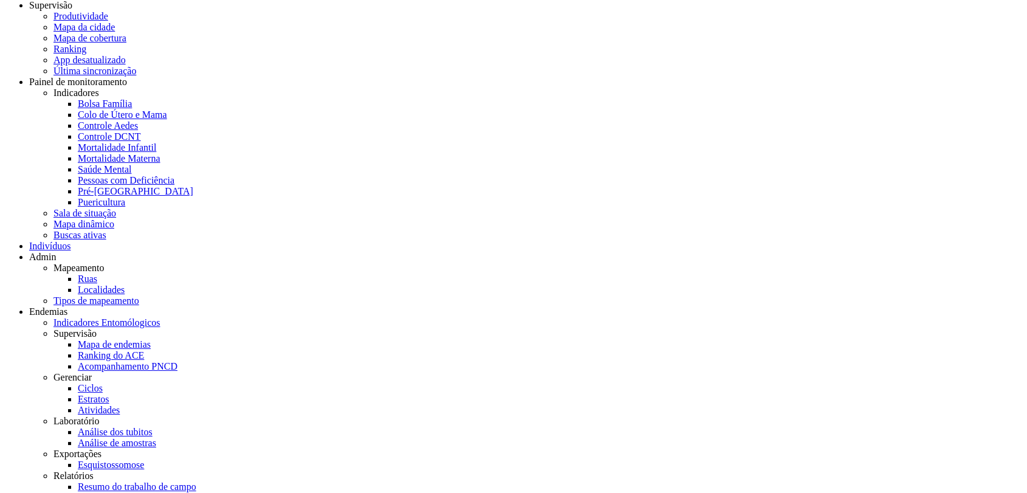
scroll to position [36, 0]
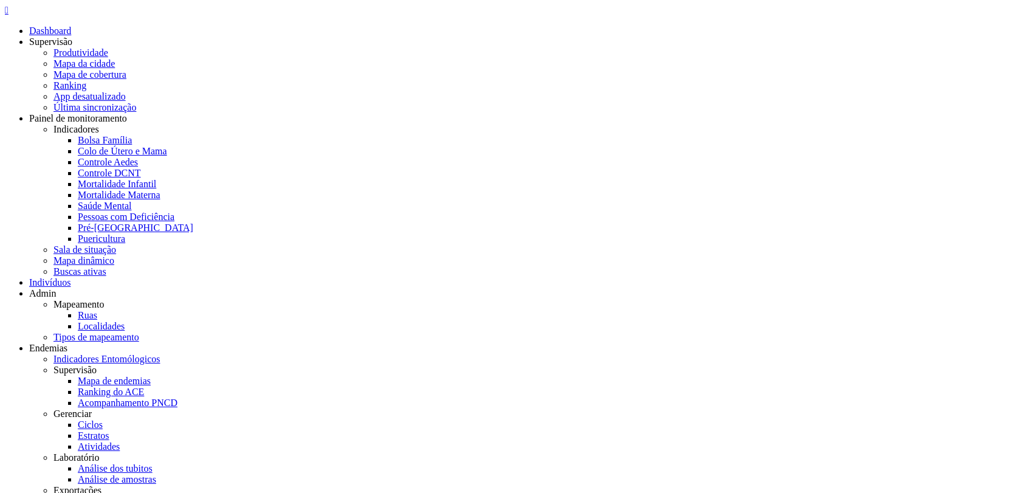
scroll to position [36, 0]
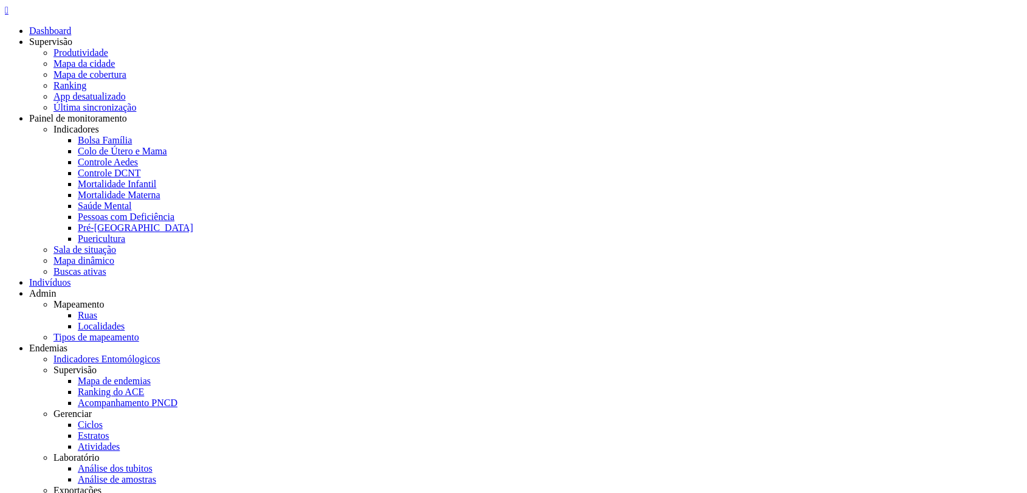
scroll to position [36, 0]
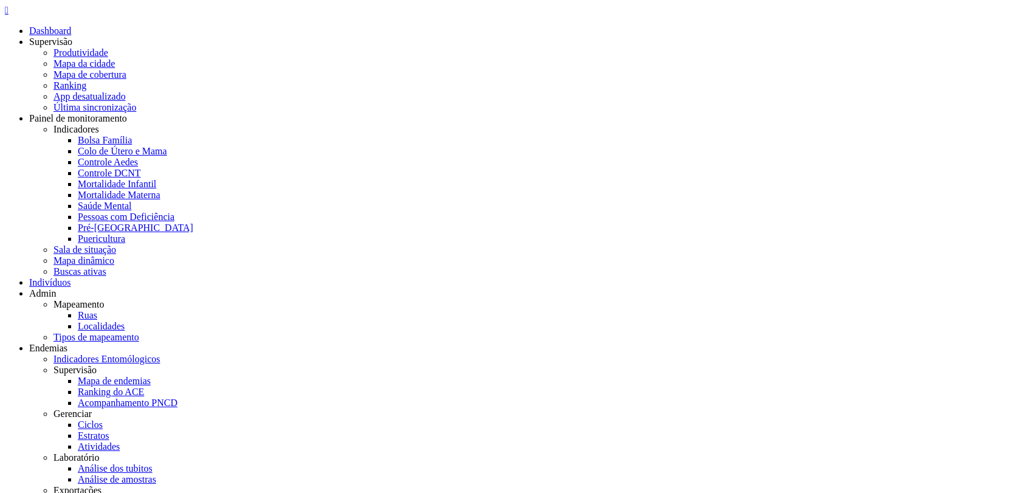
scroll to position [36, 0]
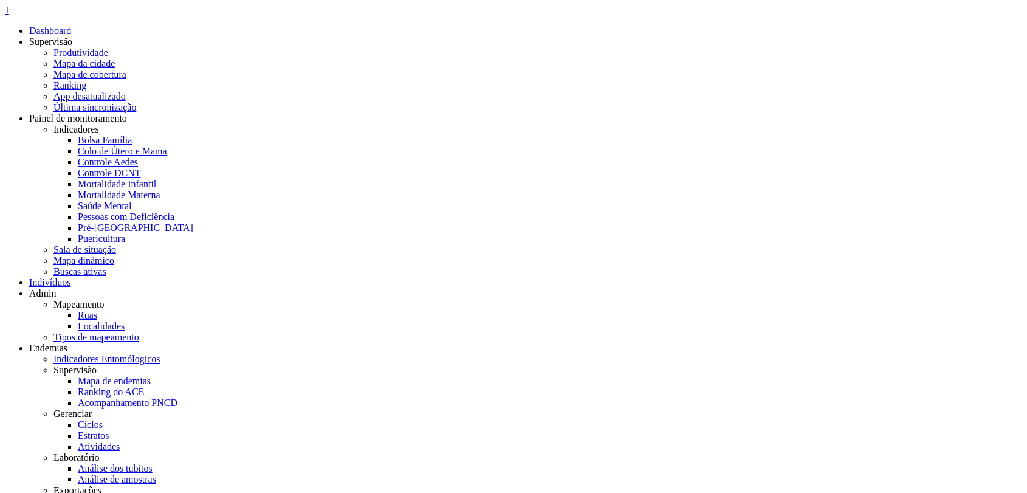
scroll to position [36, 0]
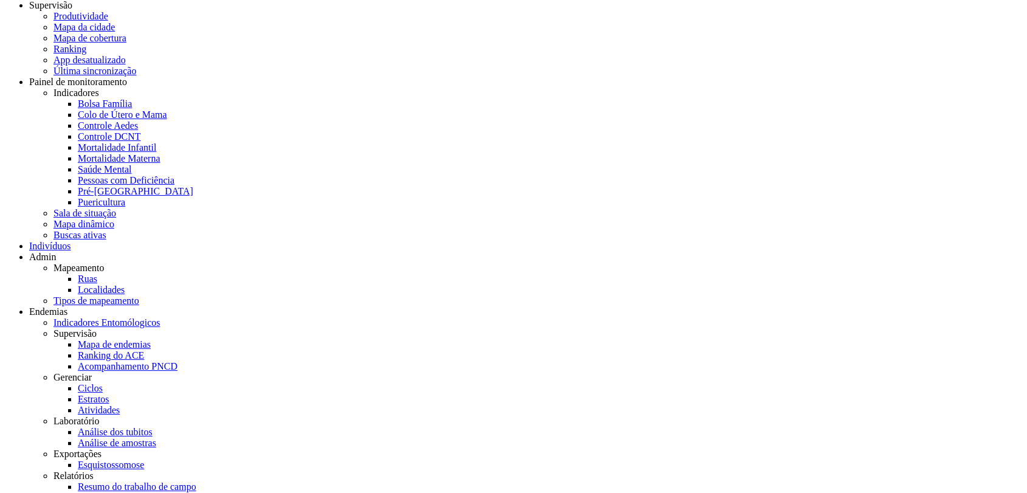
scroll to position [36, 0]
